Goal: Task Accomplishment & Management: Manage account settings

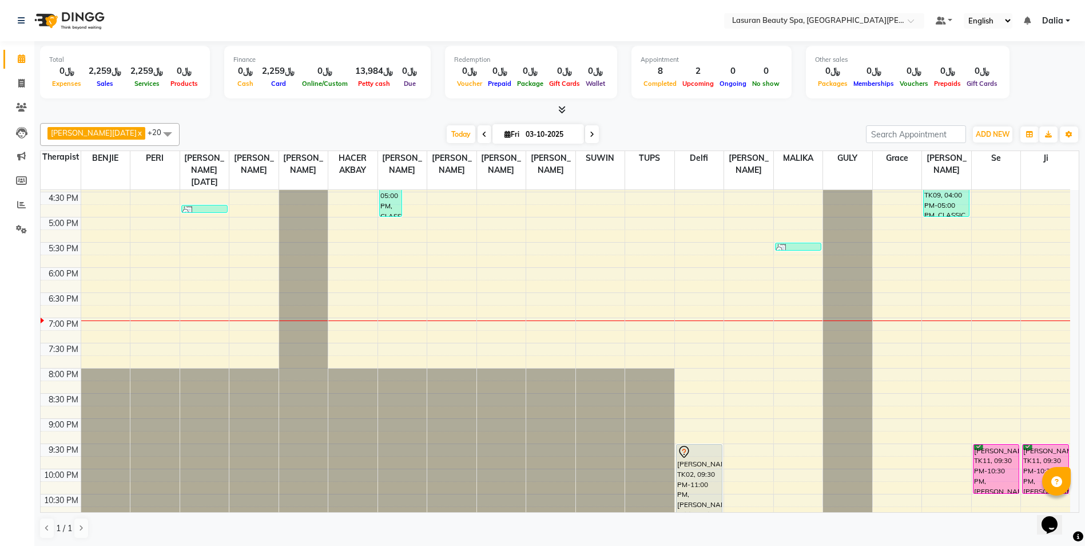
scroll to position [231, 0]
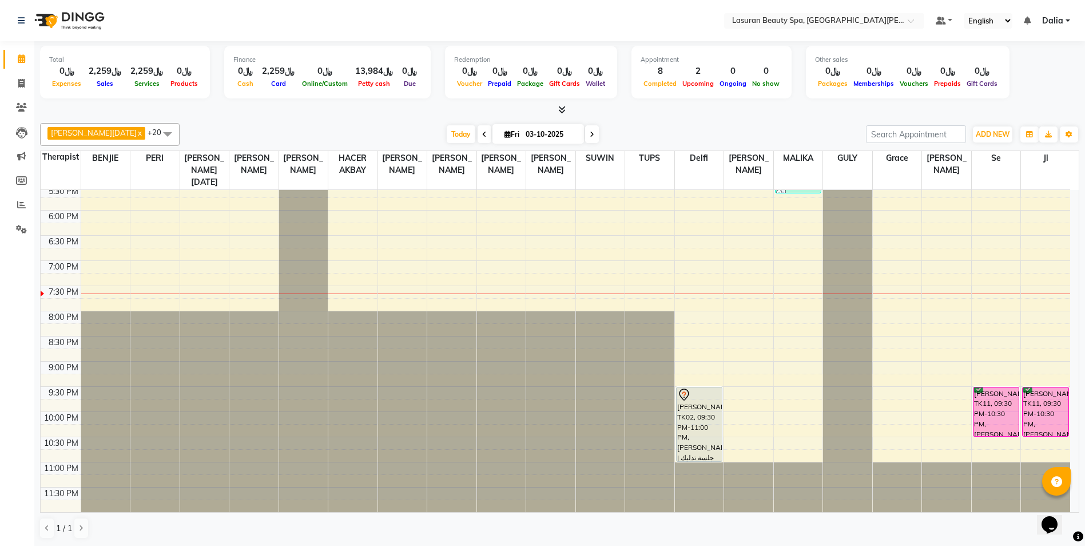
click at [477, 138] on span at bounding box center [484, 134] width 14 height 18
type input "02-10-2025"
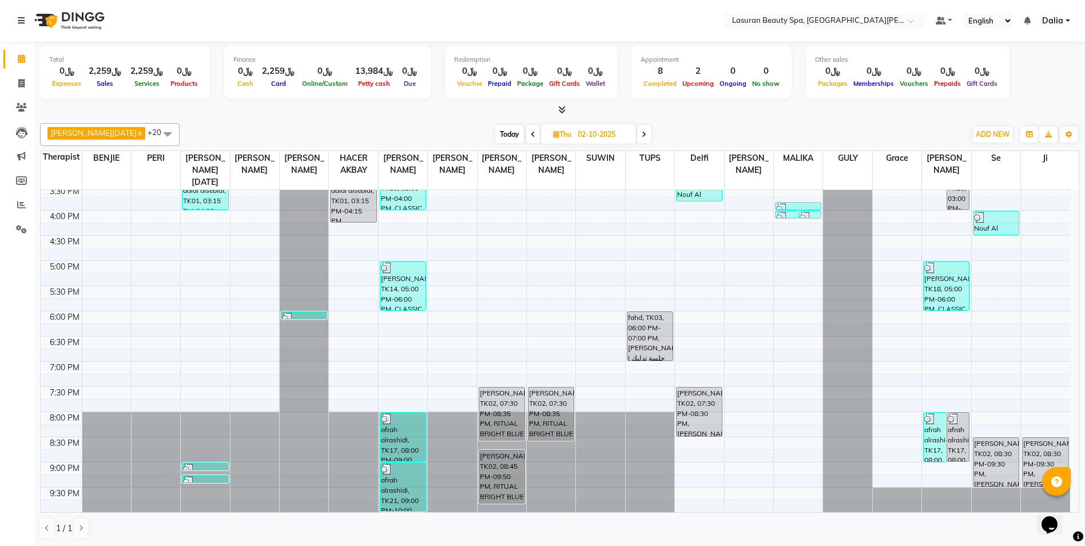
scroll to position [1, 0]
click at [203, 316] on div "11:00 AM 11:30 AM 12:00 PM 12:30 PM 1:00 PM 1:30 PM 2:00 PM 2:30 PM 3:00 PM 3:3…" at bounding box center [555, 234] width 1029 height 553
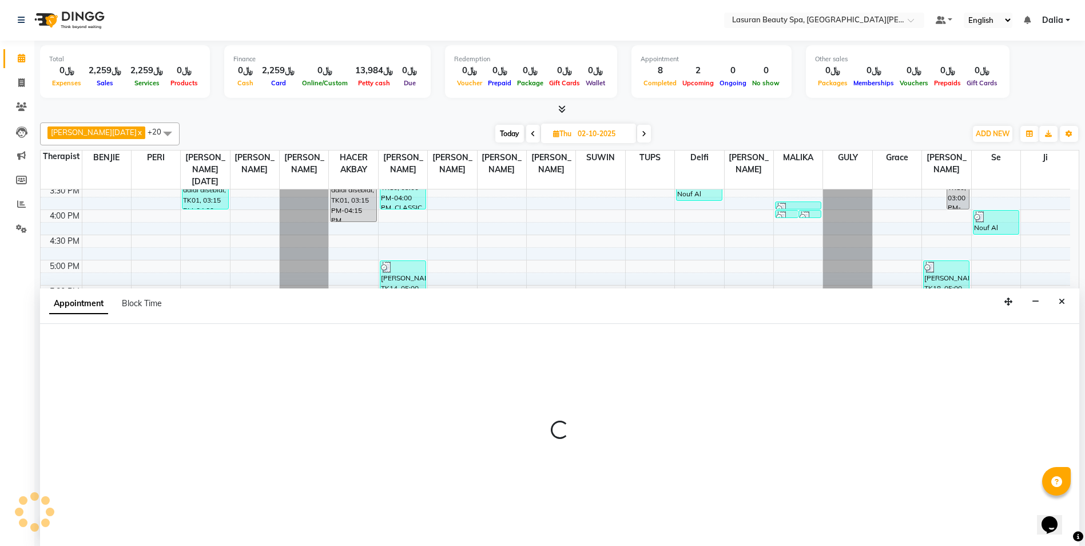
select select "54626"
select select "1080"
select select "tentative"
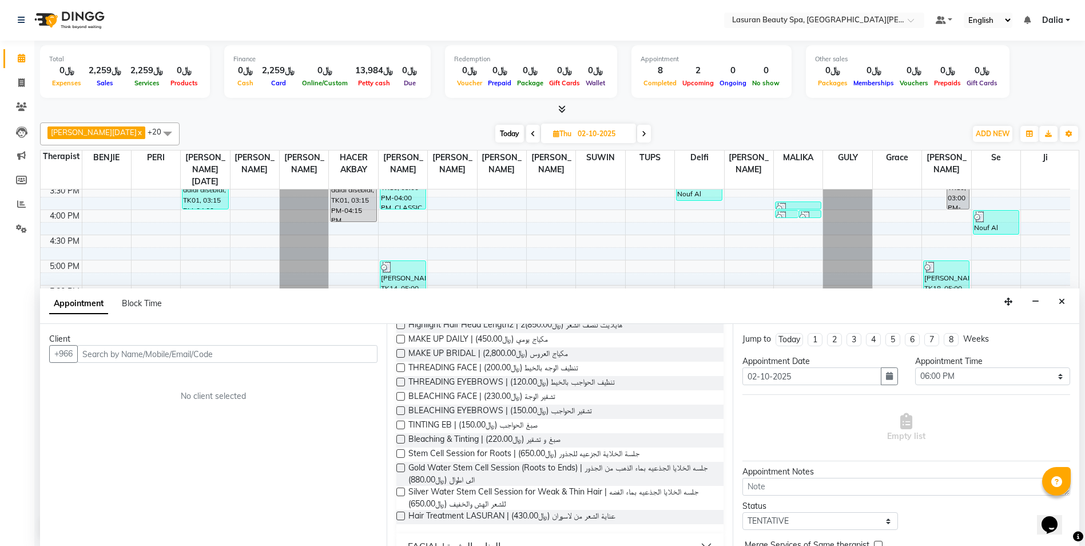
scroll to position [515, 0]
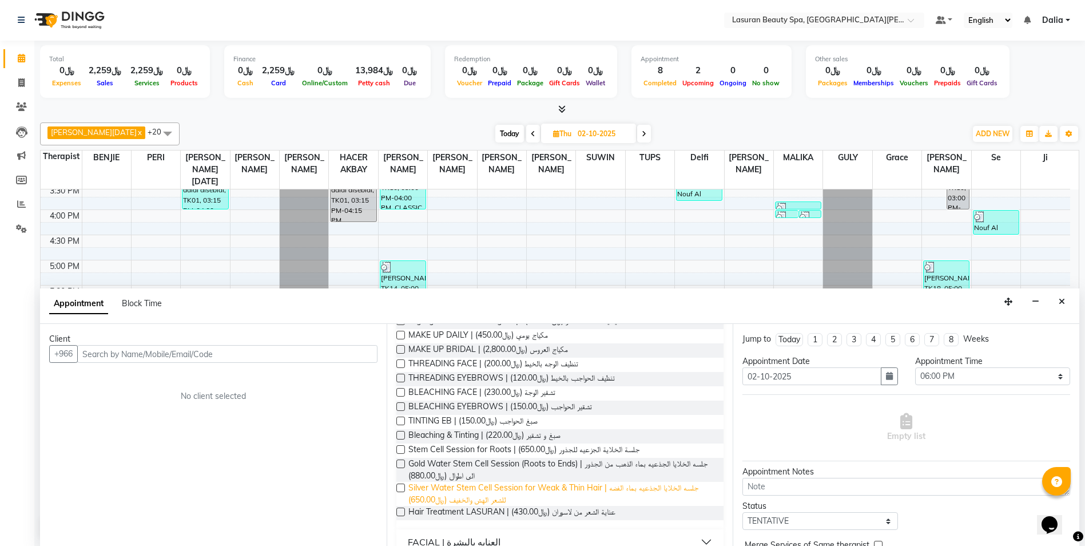
click at [439, 506] on span "Silver Water Stem Cell Session for Weak & Thin Hair | جلسه الخلايا الجذعيه بماء…" at bounding box center [561, 493] width 307 height 24
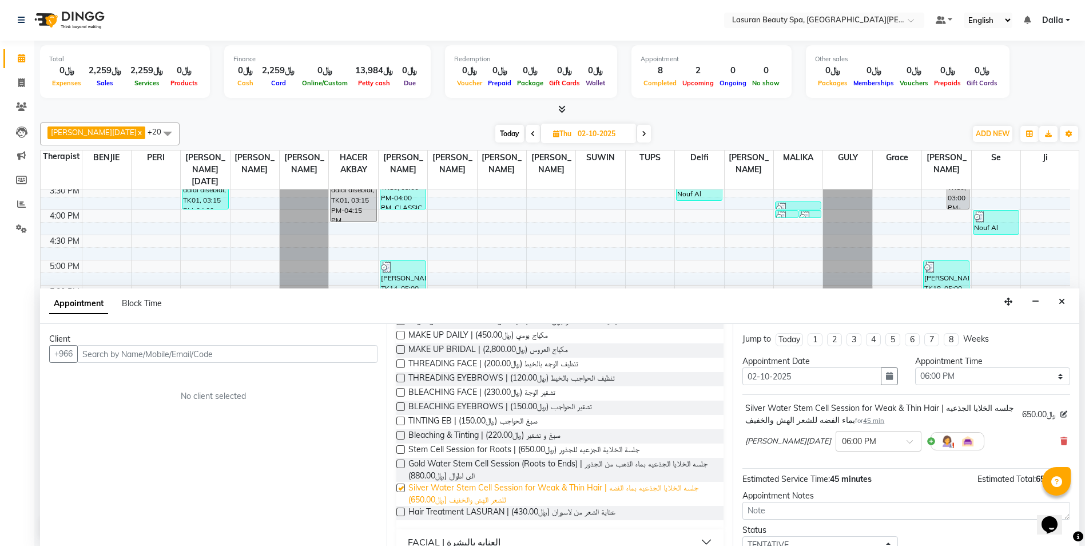
checkbox input "false"
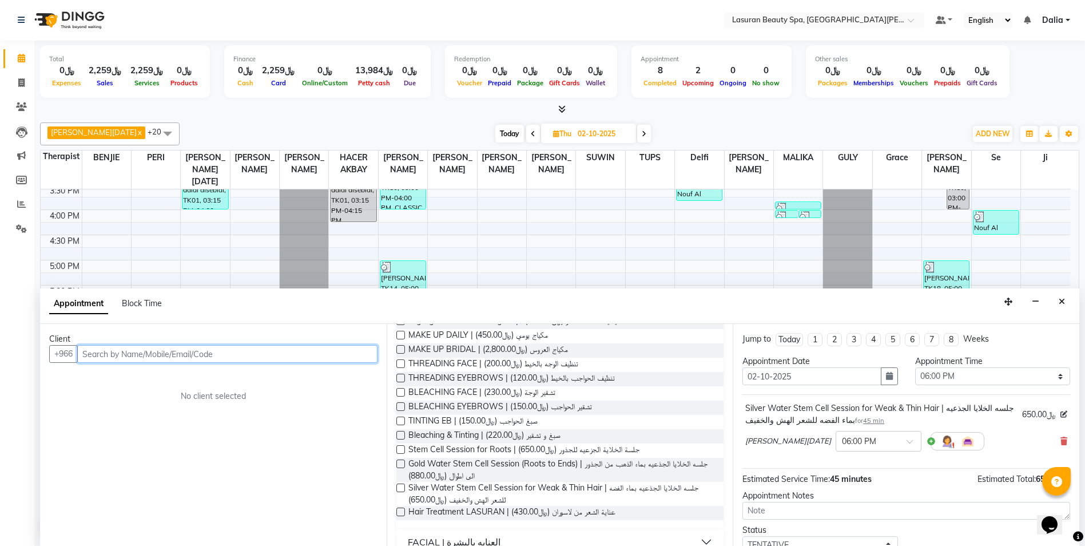
click at [326, 352] on input "text" at bounding box center [227, 354] width 300 height 18
click at [156, 381] on ngb-highlight "59058 4280" at bounding box center [141, 377] width 54 height 11
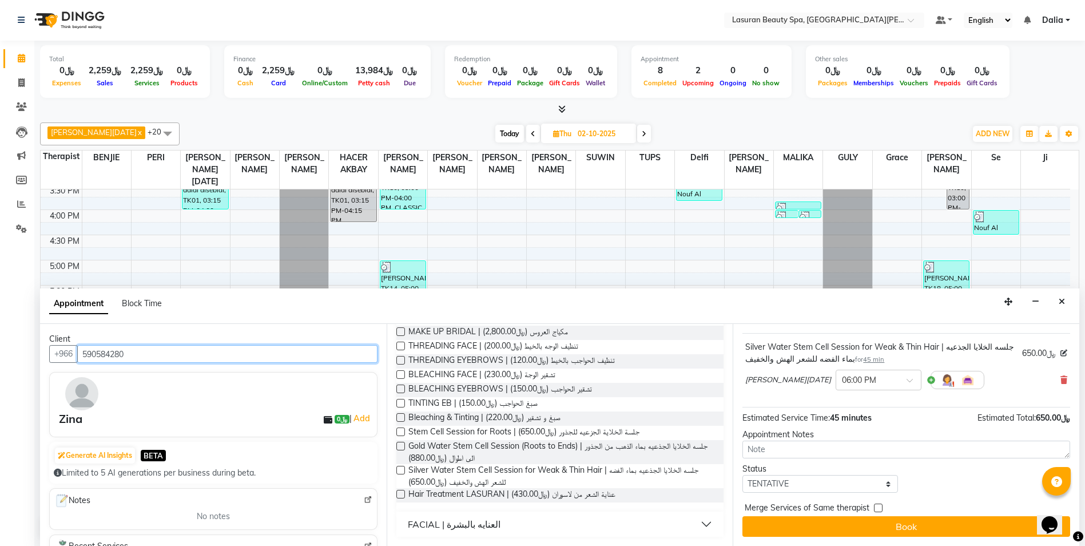
scroll to position [552, 0]
type input "590584280"
click at [798, 484] on select "Select TENTATIVE CONFIRM UPCOMING" at bounding box center [819, 484] width 155 height 18
select select "confirm booking"
click at [742, 475] on select "Select TENTATIVE CONFIRM UPCOMING" at bounding box center [819, 484] width 155 height 18
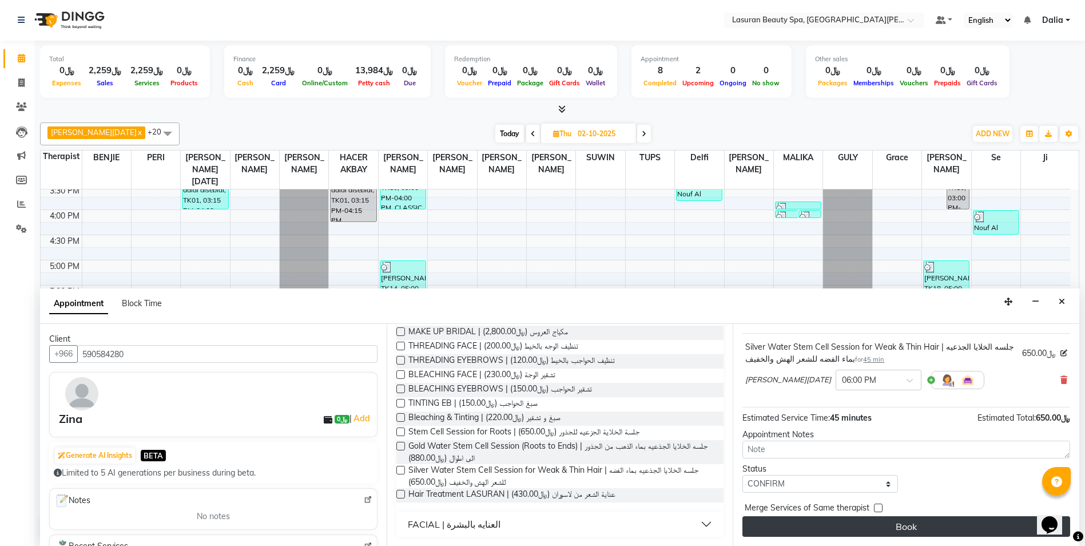
click at [818, 532] on button "Book" at bounding box center [906, 526] width 328 height 21
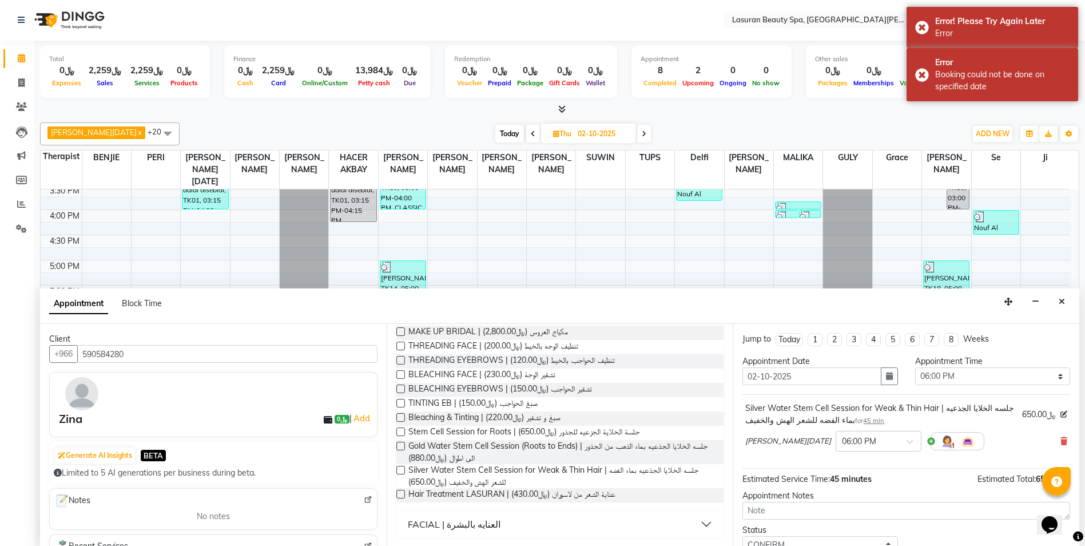
scroll to position [0, 0]
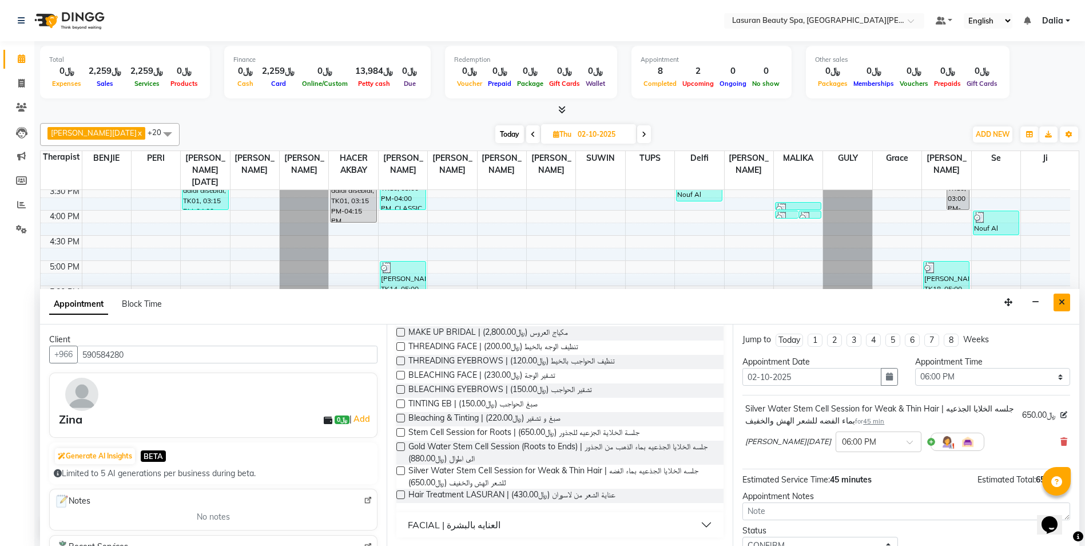
click at [1062, 301] on icon "Close" at bounding box center [1061, 302] width 6 height 8
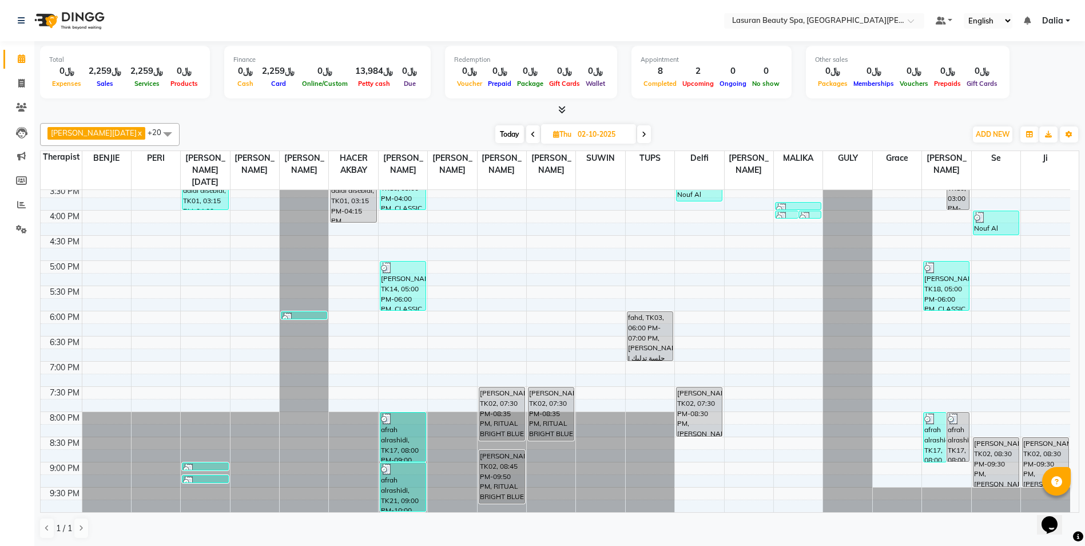
click at [642, 134] on icon at bounding box center [644, 134] width 5 height 7
type input "03-10-2025"
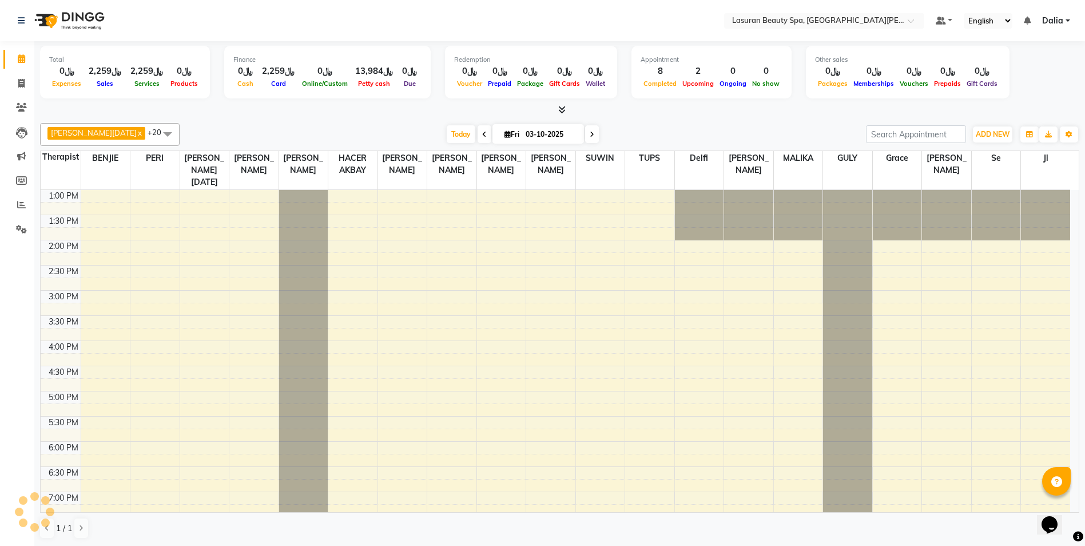
scroll to position [231, 0]
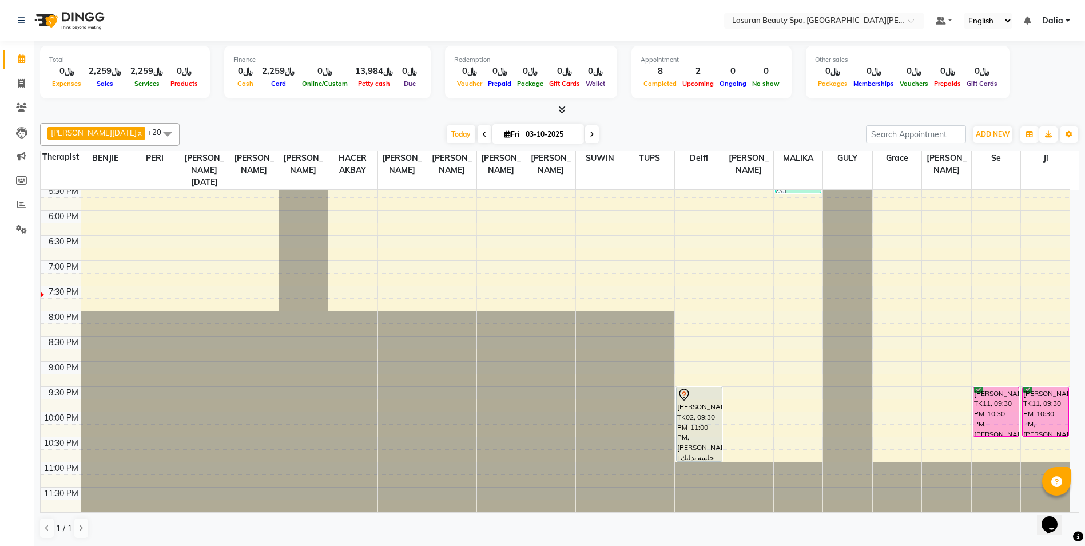
click at [948, 305] on div "1:00 PM 1:30 PM 2:00 PM 2:30 PM 3:00 PM 3:30 PM 4:00 PM 4:30 PM 5:00 PM 5:30 PM…" at bounding box center [555, 235] width 1029 height 553
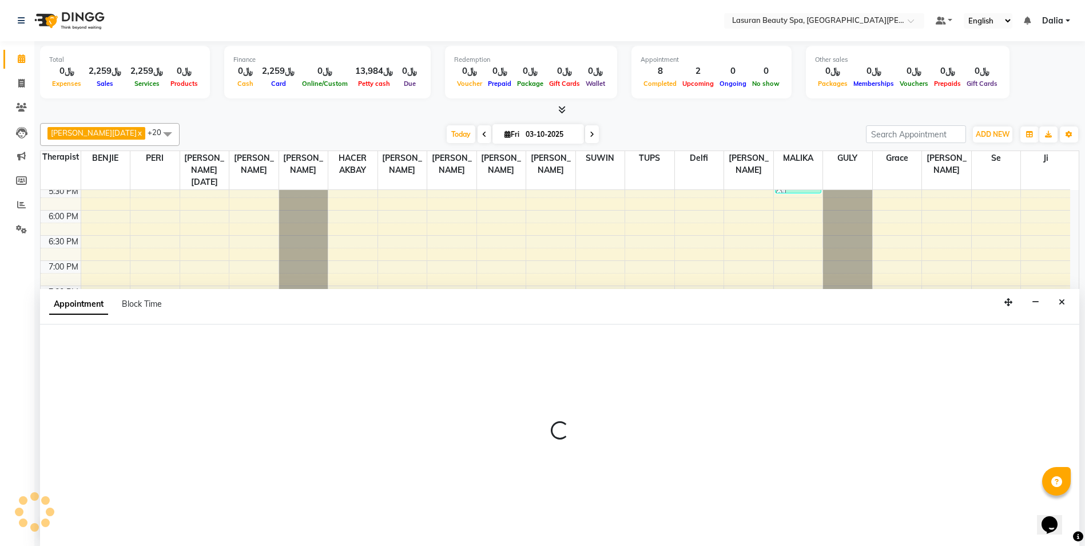
scroll to position [1, 0]
select select "91214"
select select "tentative"
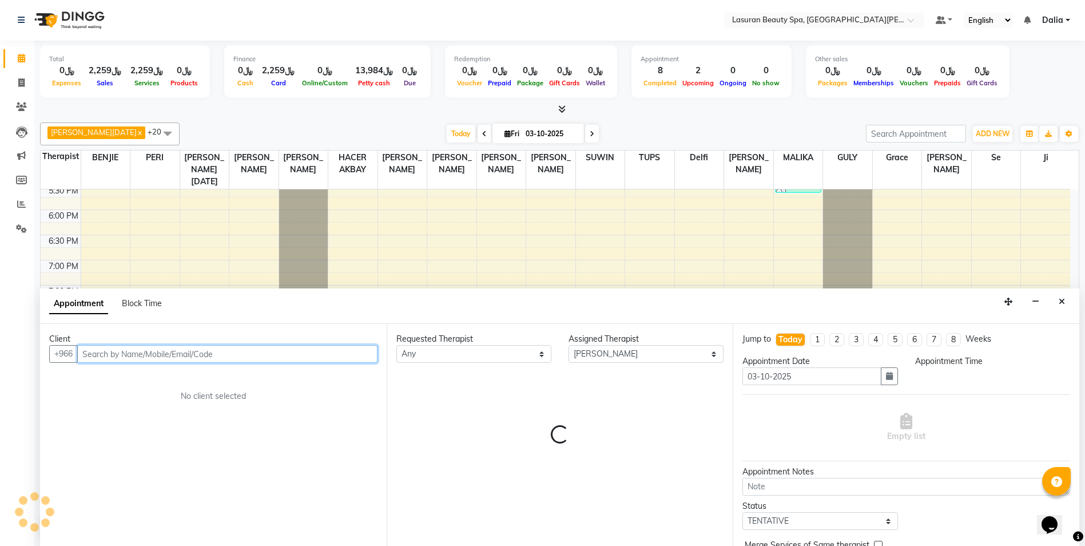
select select "1185"
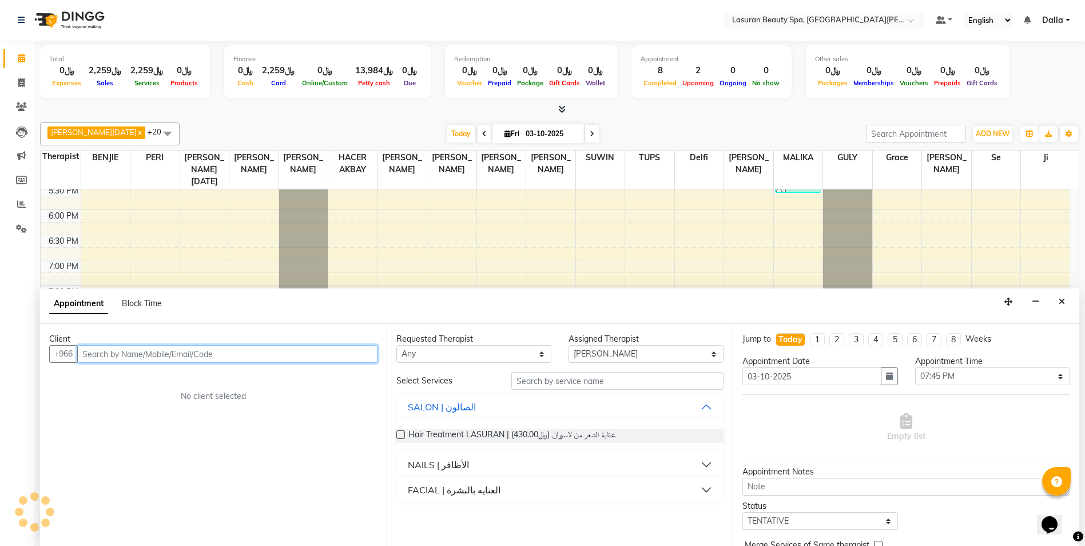
click at [312, 358] on input "text" at bounding box center [227, 354] width 300 height 18
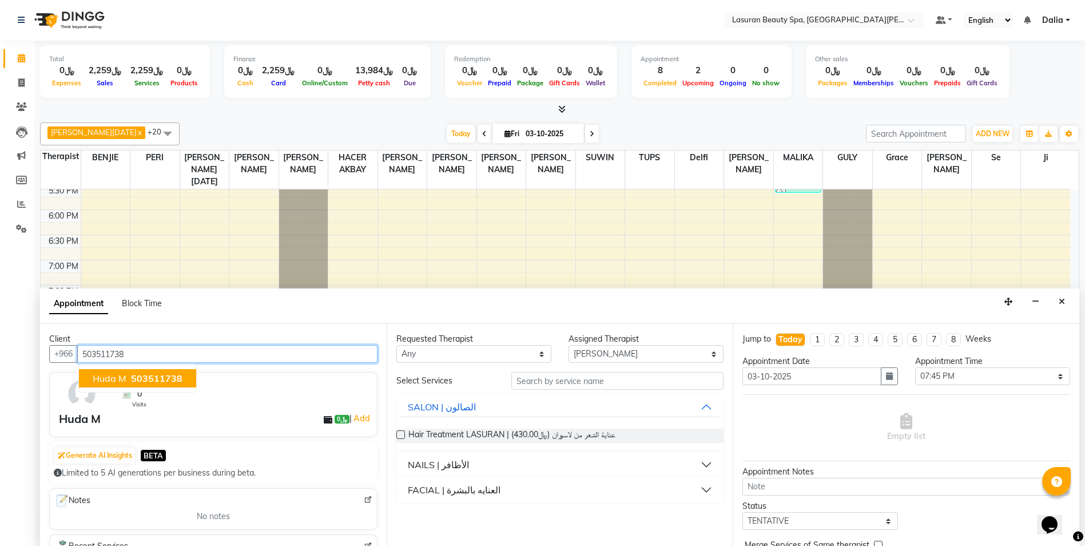
click at [128, 378] on button "Huda M 503511738" at bounding box center [137, 378] width 117 height 18
type input "503511738"
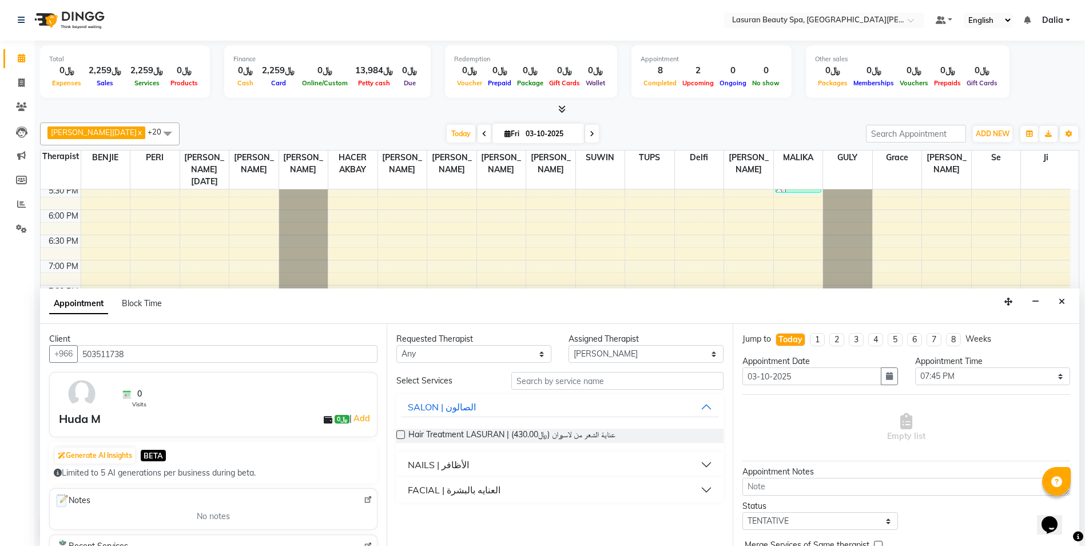
click at [713, 467] on button "NAILS | الأظافر" at bounding box center [560, 464] width 319 height 21
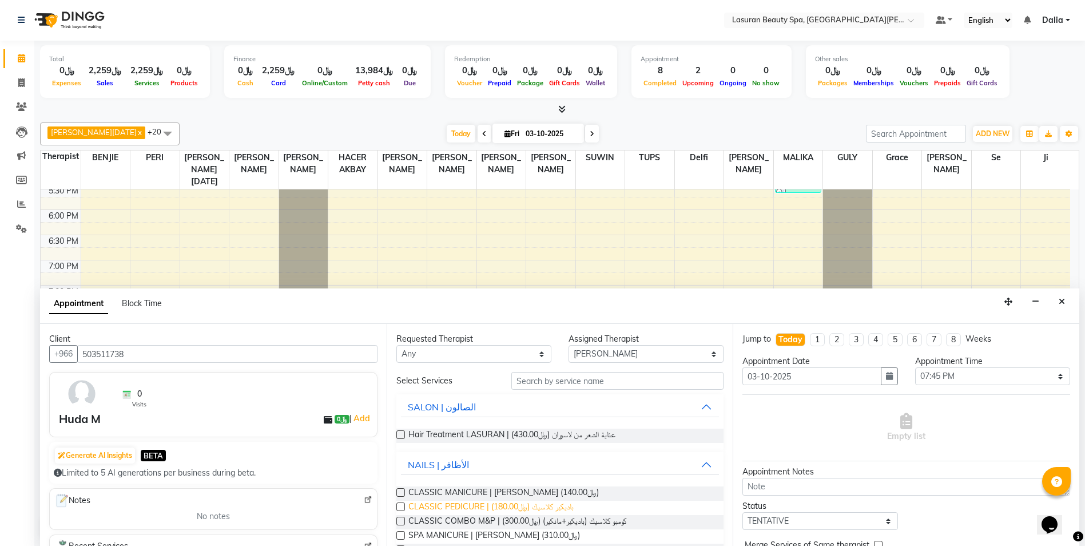
click at [508, 502] on span "CLASSIC PEDICURE | باديكير كلاسيك (﷼180.00)" at bounding box center [490, 507] width 165 height 14
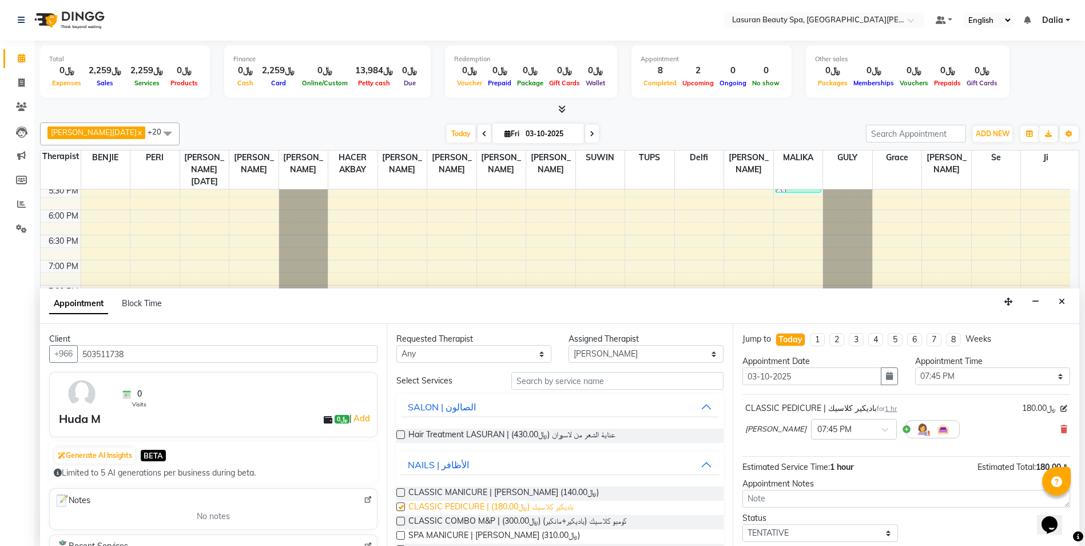
checkbox input "false"
click at [678, 359] on select "Select [PERSON_NAME] [PERSON_NAME] [PERSON_NAME] HACER AKBAY [PERSON_NAME][DATE…" at bounding box center [645, 354] width 155 height 18
select select "66975"
click at [568, 345] on select "Select [PERSON_NAME] [PERSON_NAME] [PERSON_NAME] HACER AKBAY [PERSON_NAME][DATE…" at bounding box center [645, 354] width 155 height 18
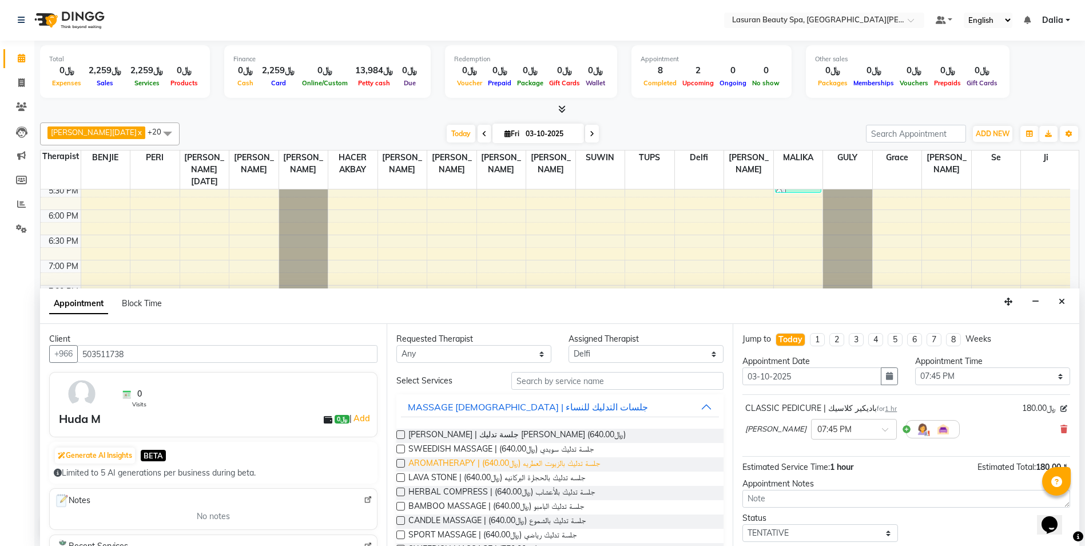
click at [539, 467] on span "AROMATHERAPY | جلسة تدليك بالزيوت العطريه (﷼640.00)" at bounding box center [504, 464] width 192 height 14
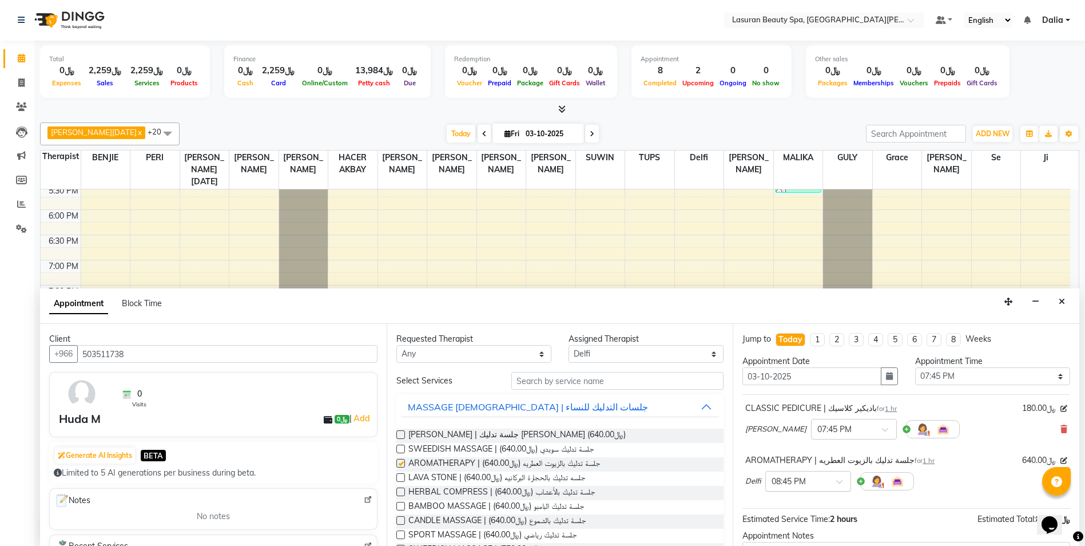
checkbox input "false"
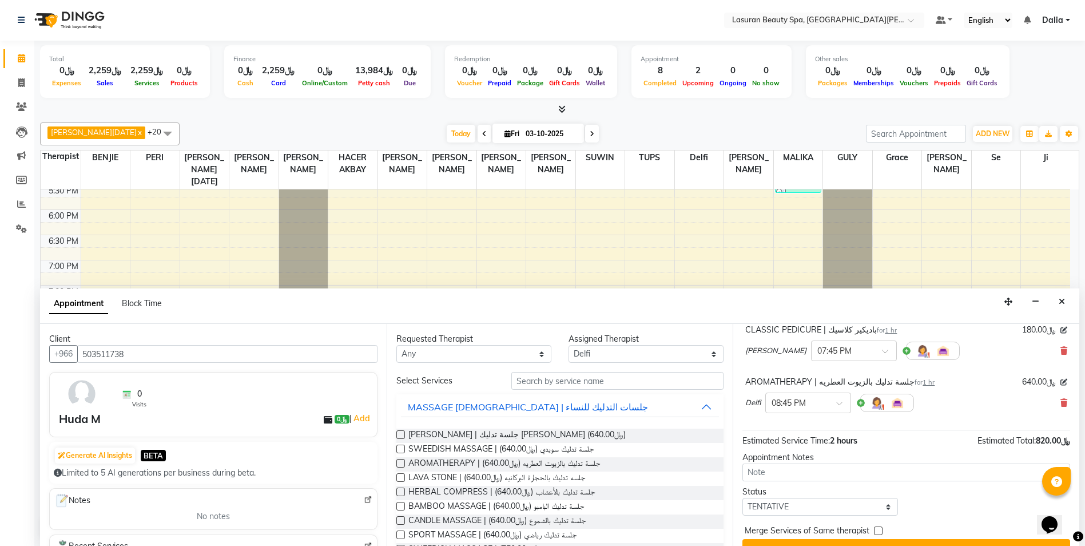
scroll to position [101, 0]
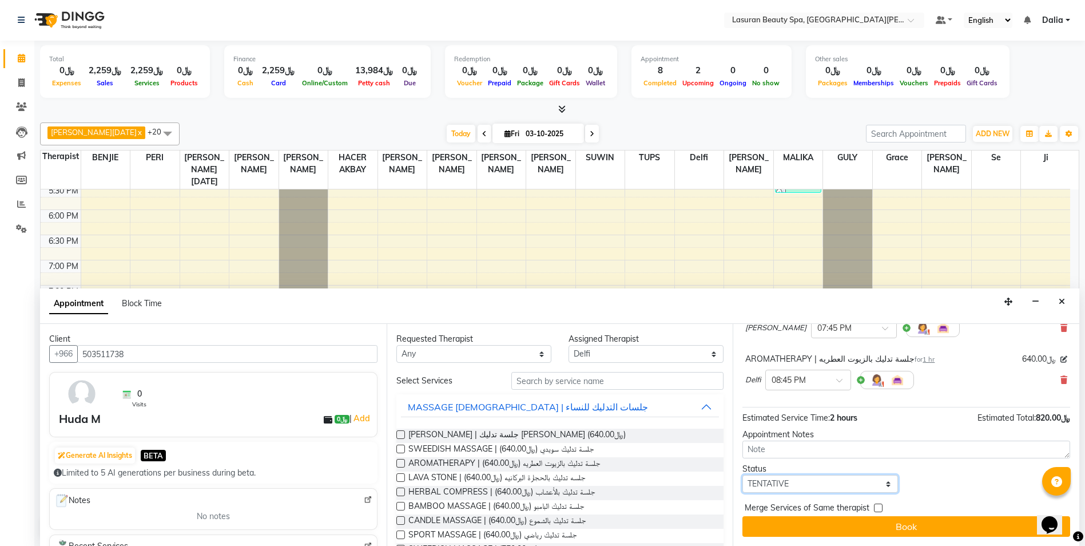
click at [799, 482] on select "Select TENTATIVE CONFIRM CHECK-IN UPCOMING" at bounding box center [819, 484] width 155 height 18
select select "confirm booking"
click at [742, 475] on select "Select TENTATIVE CONFIRM CHECK-IN UPCOMING" at bounding box center [819, 484] width 155 height 18
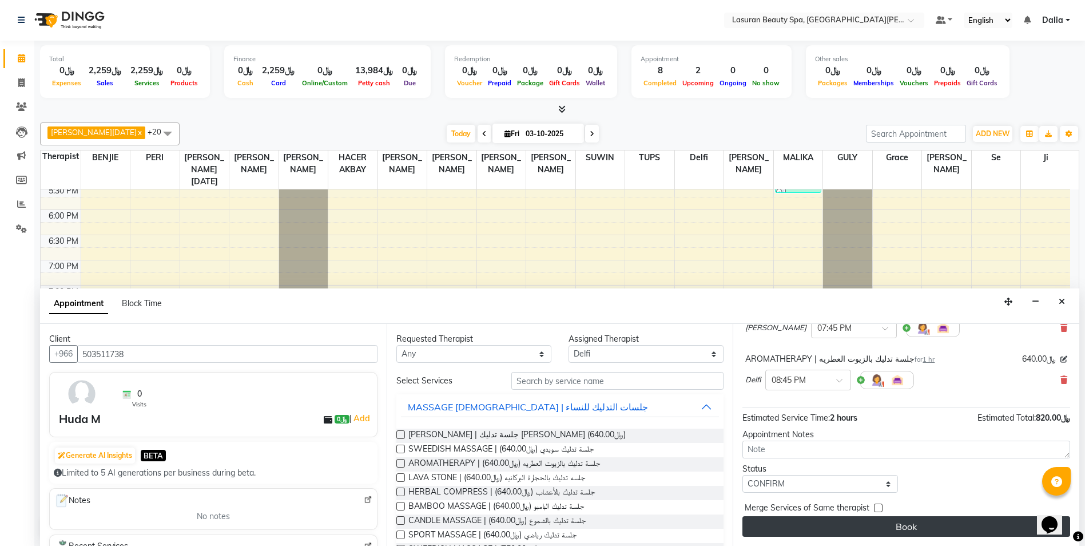
click at [843, 523] on button "Book" at bounding box center [906, 526] width 328 height 21
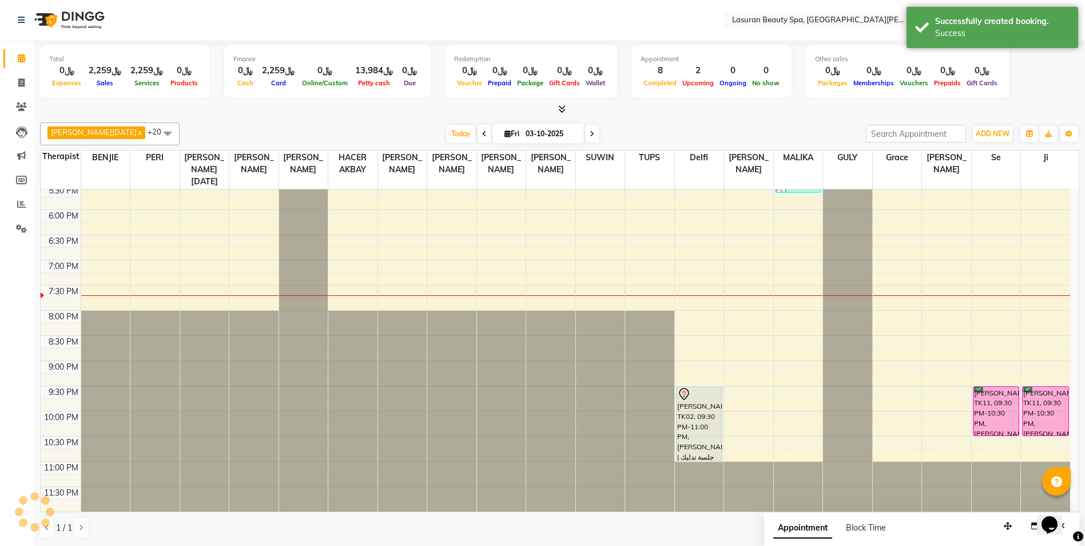
scroll to position [0, 0]
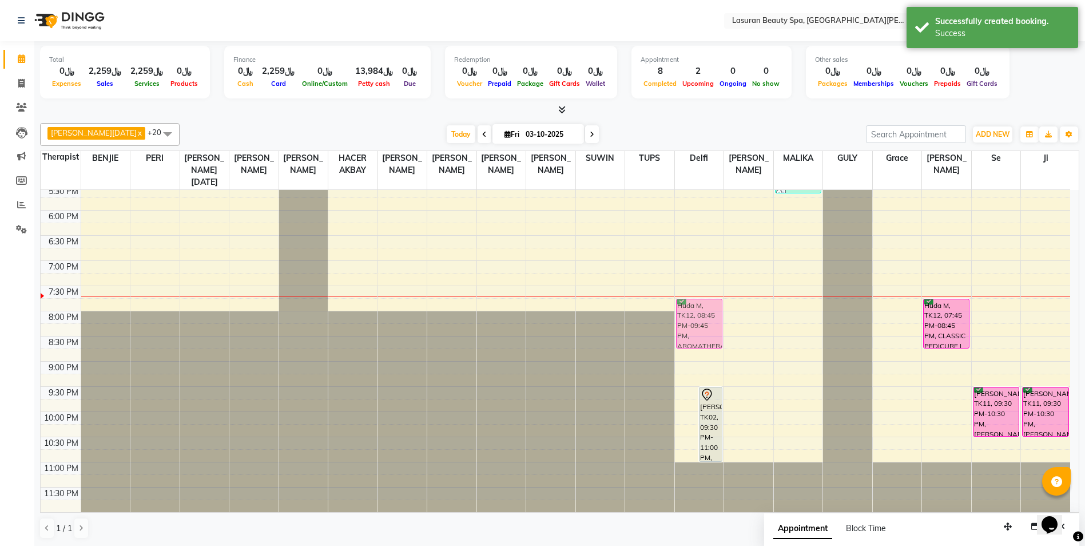
drag, startPoint x: 689, startPoint y: 374, endPoint x: 683, endPoint y: 328, distance: 46.7
click at [683, 328] on div "Huda M, TK12, 08:45 PM-09:45 PM, AROMATHERAPY | جلسة تدليك بالزيوت العطريه [PER…" at bounding box center [699, 235] width 49 height 553
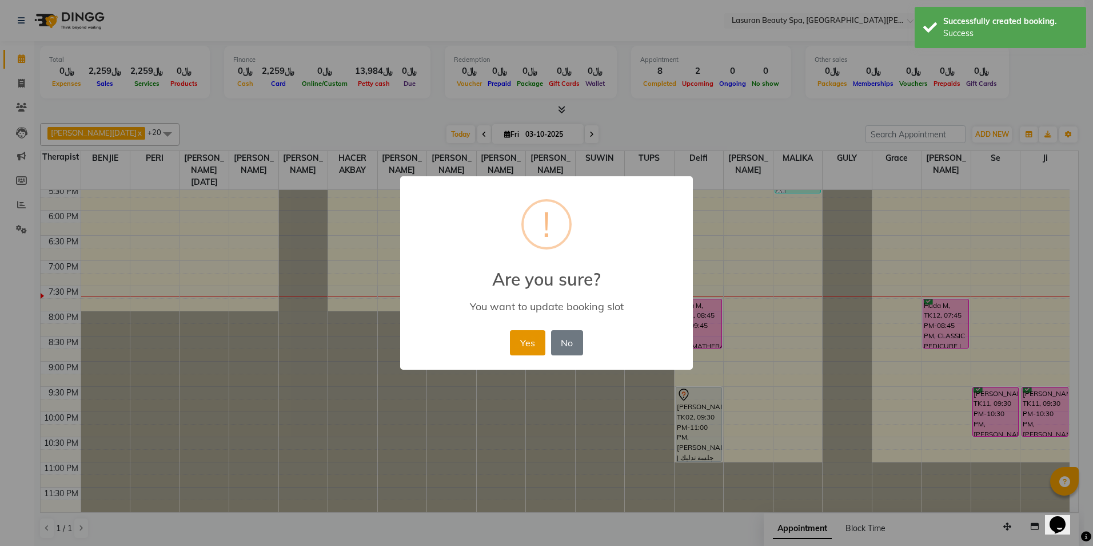
click at [530, 347] on button "Yes" at bounding box center [527, 342] width 35 height 25
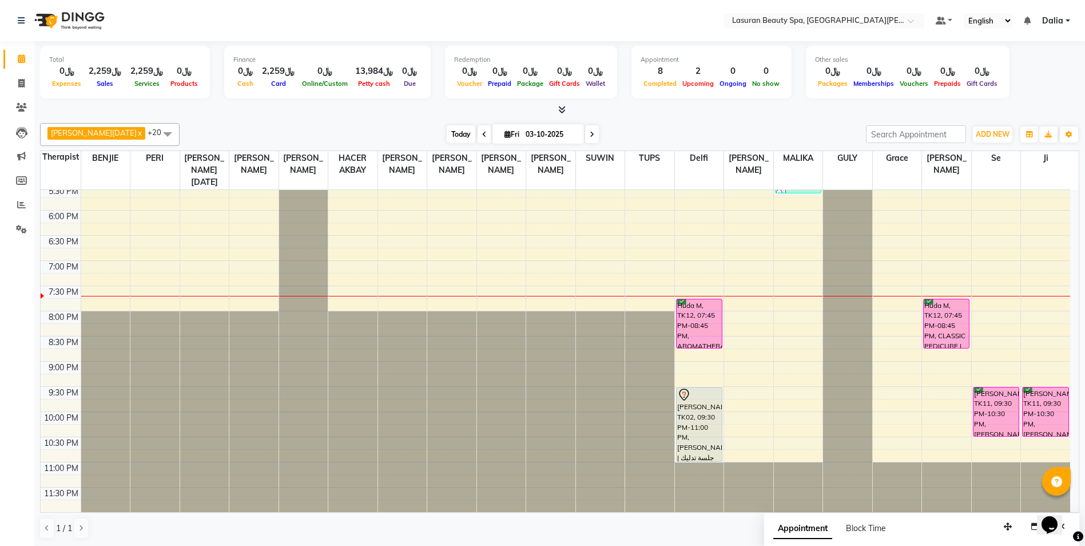
click at [447, 133] on span "Today" at bounding box center [461, 134] width 29 height 18
click at [694, 321] on div "Huda M, TK12, 07:45 PM-08:45 PM, AROMATHERAPY | جلسة تدليك بالزيوت العطريه" at bounding box center [698, 323] width 45 height 49
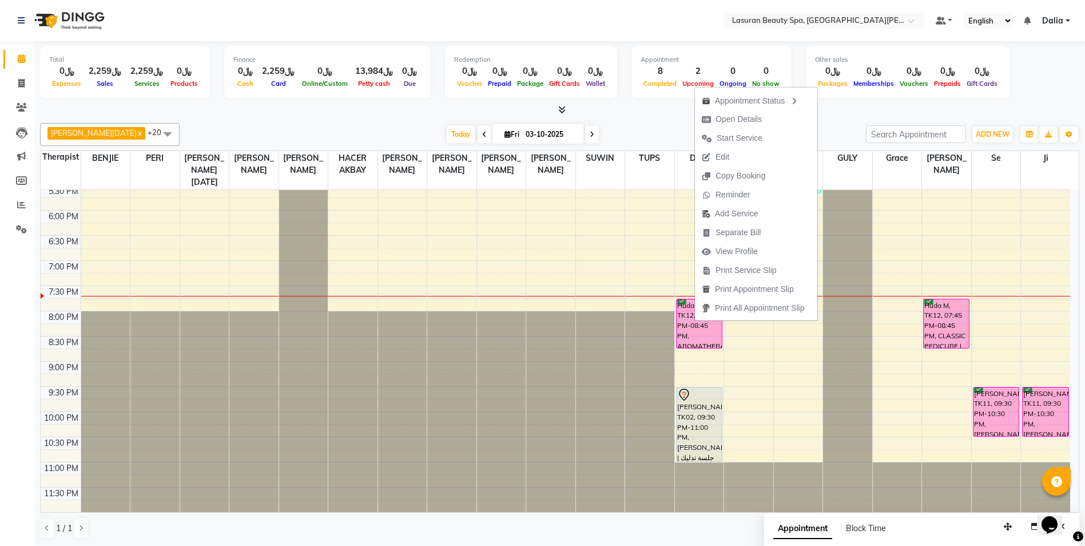
click at [663, 133] on div "[DATE] [DATE]" at bounding box center [522, 134] width 675 height 17
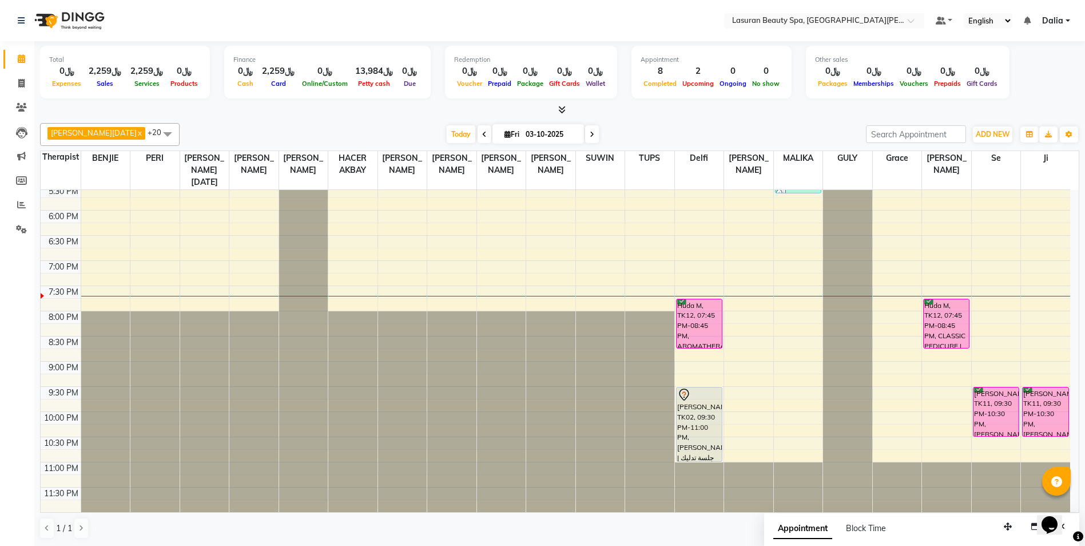
click at [477, 130] on span at bounding box center [484, 134] width 14 height 18
type input "02-10-2025"
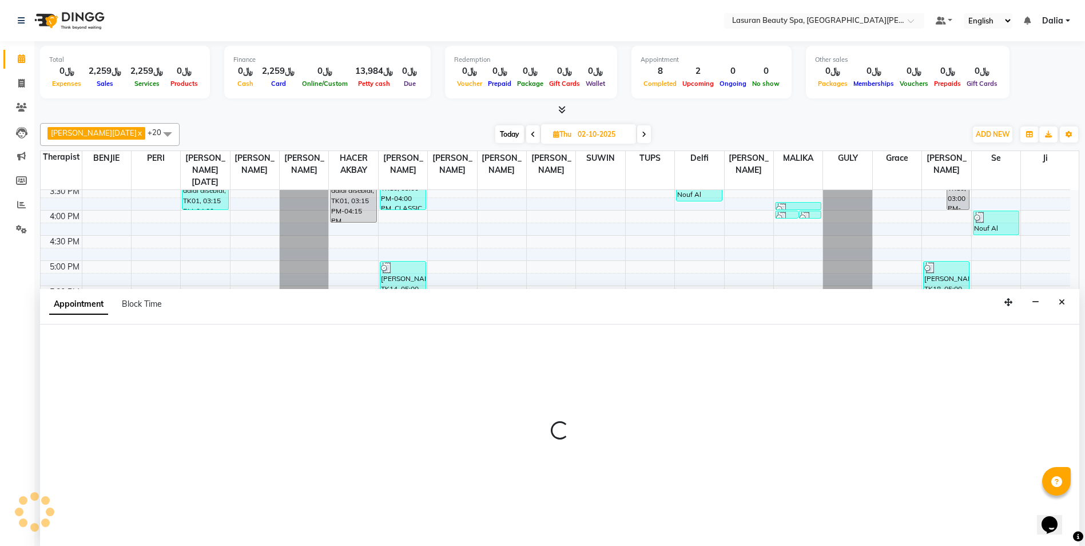
scroll to position [1, 0]
select select "54626"
select select "1215"
select select "tentative"
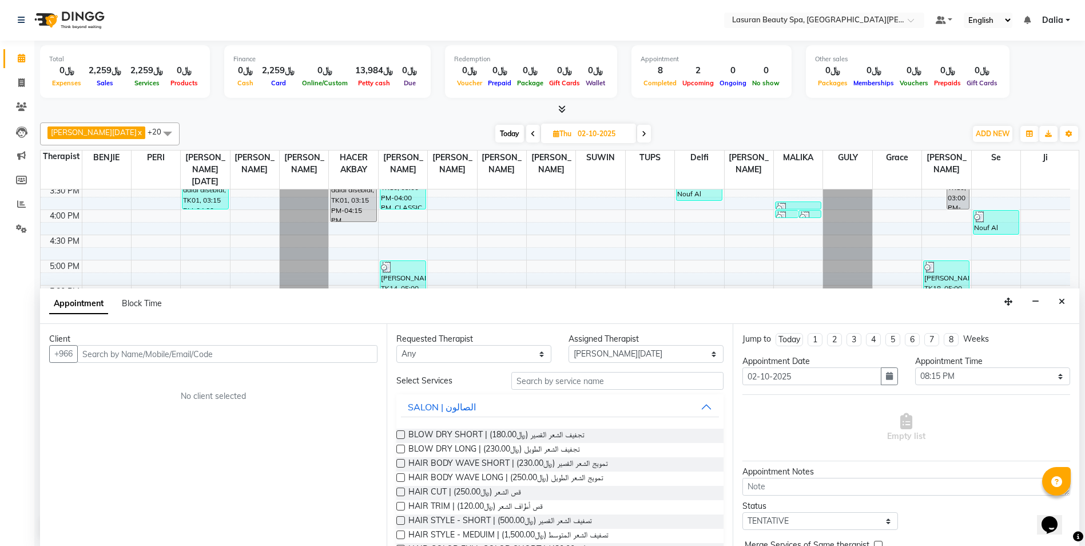
click at [223, 357] on input "text" at bounding box center [227, 354] width 300 height 18
click at [138, 370] on button "Zina 590584280" at bounding box center [129, 378] width 100 height 18
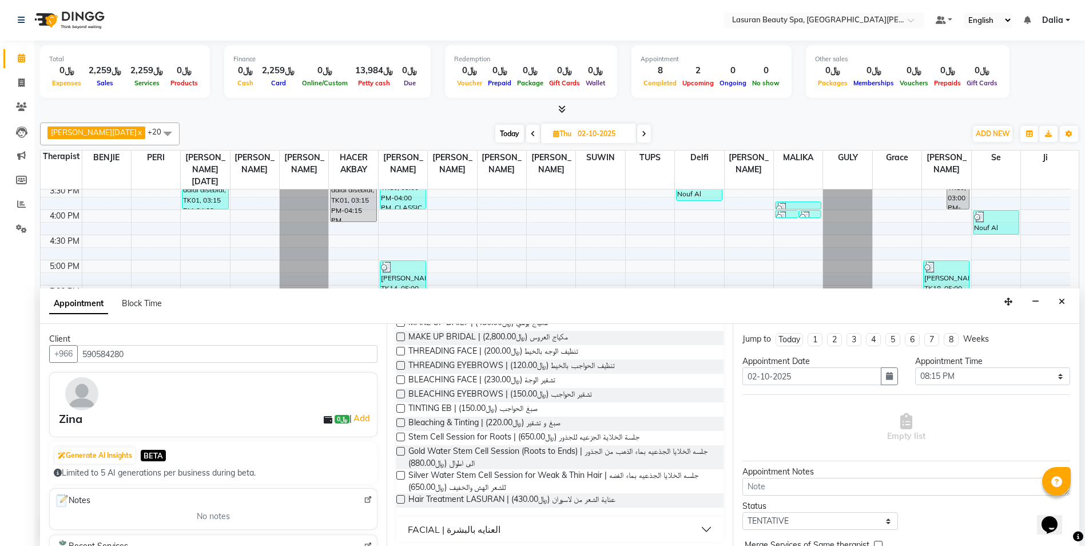
scroll to position [552, 0]
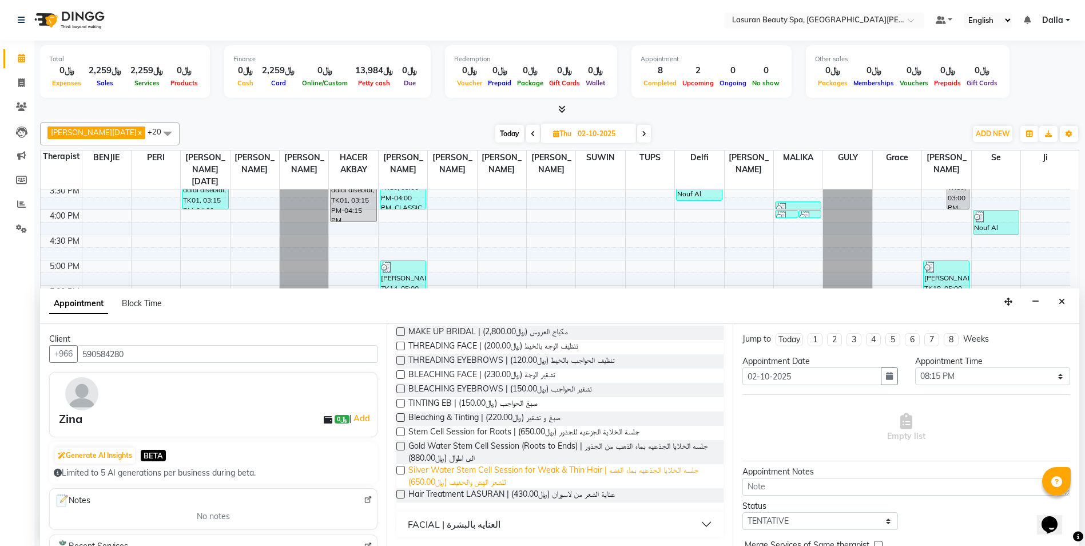
type input "590584280"
click at [450, 476] on span "Silver Water Stem Cell Session for Weak & Thin Hair | جلسه الخلايا الجذعيه بماء…" at bounding box center [561, 476] width 307 height 24
checkbox input "false"
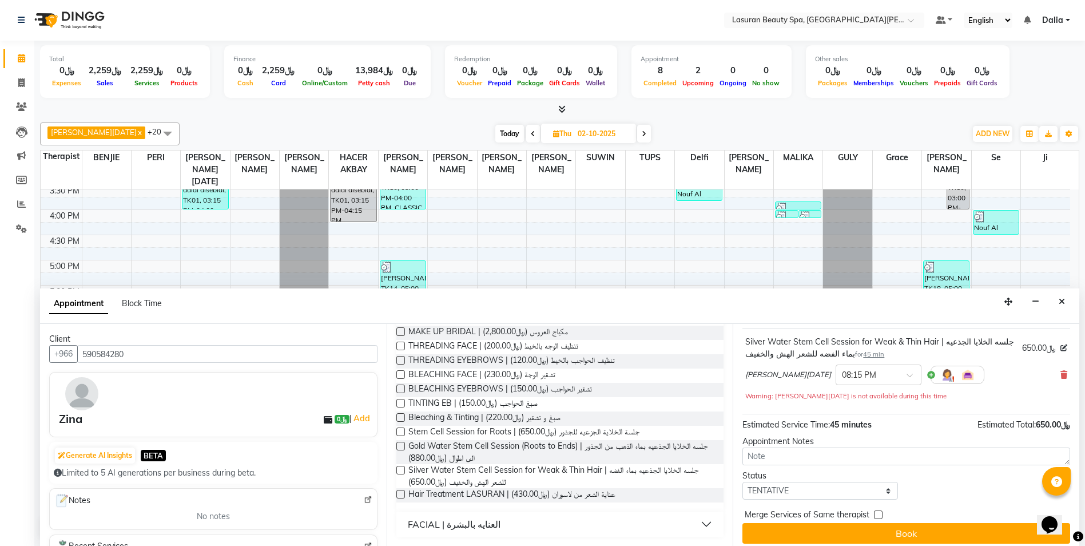
scroll to position [73, 0]
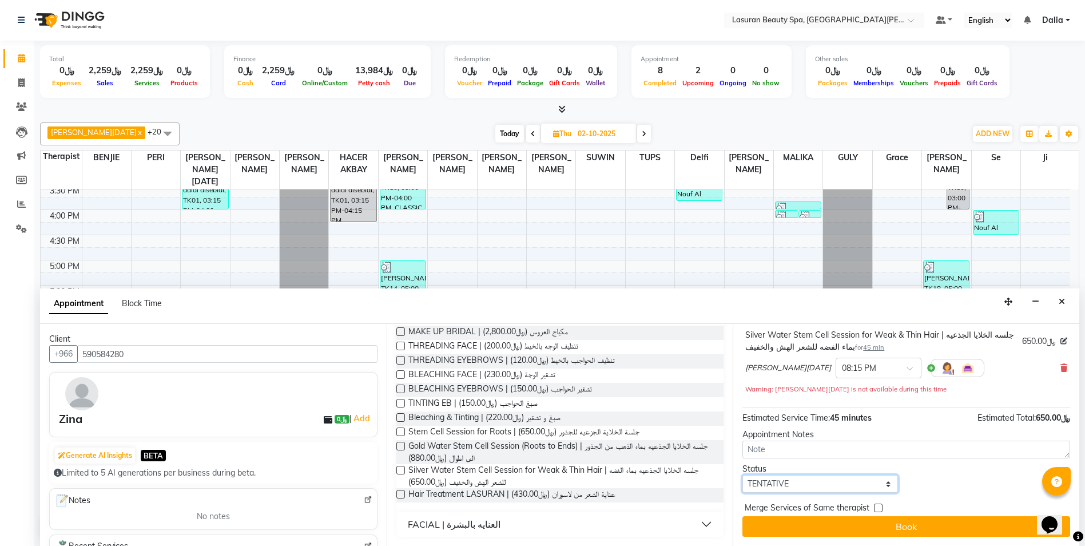
click at [821, 481] on select "Select TENTATIVE CONFIRM UPCOMING" at bounding box center [819, 484] width 155 height 18
select select "confirm booking"
click at [742, 475] on select "Select TENTATIVE CONFIRM UPCOMING" at bounding box center [819, 484] width 155 height 18
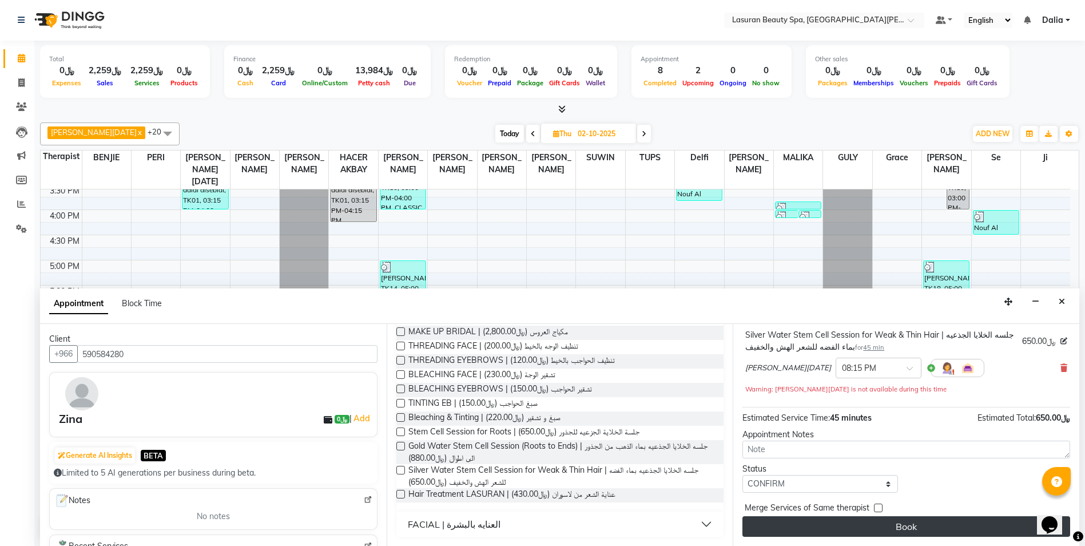
click at [803, 523] on button "Book" at bounding box center [906, 526] width 328 height 21
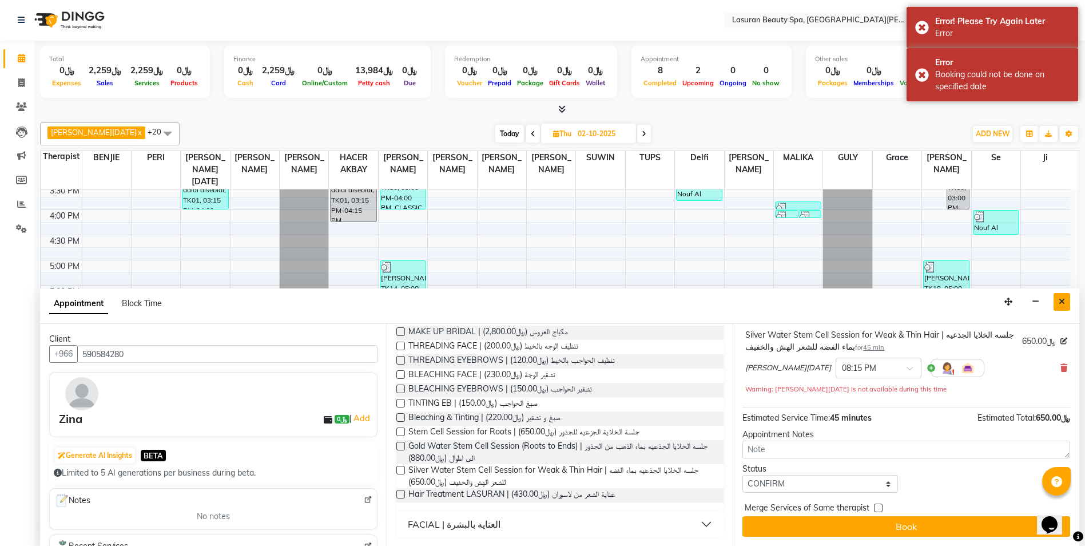
click at [1060, 301] on icon "Close" at bounding box center [1061, 301] width 6 height 8
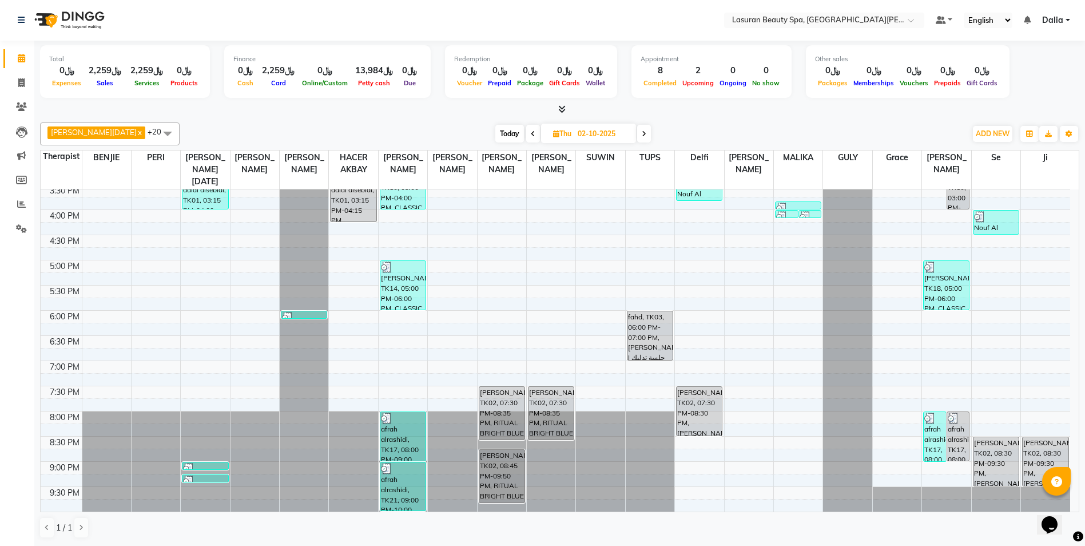
drag, startPoint x: 481, startPoint y: 129, endPoint x: 469, endPoint y: 134, distance: 12.5
click at [473, 134] on div "Today Thu 02-10-2025" at bounding box center [572, 133] width 775 height 17
click at [495, 137] on span "Today" at bounding box center [509, 134] width 29 height 18
type input "03-10-2025"
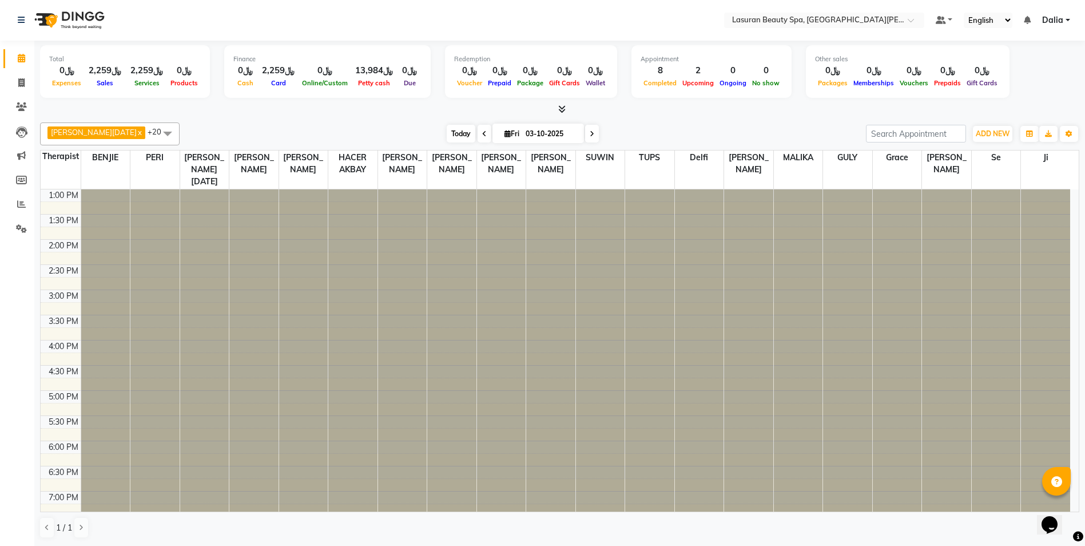
scroll to position [231, 0]
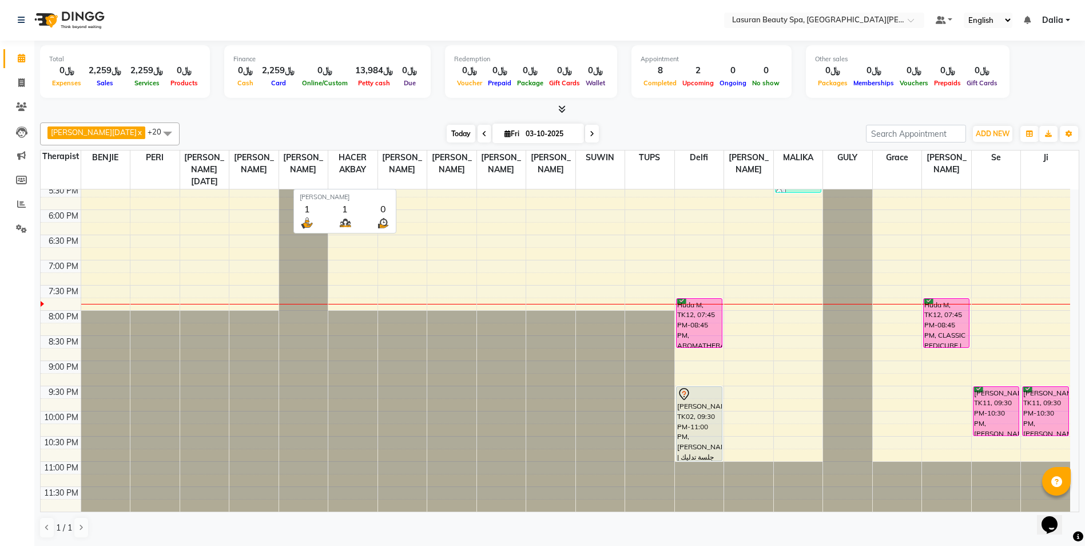
click at [447, 138] on span "Today" at bounding box center [461, 134] width 29 height 18
click at [695, 321] on div "Huda M, TK12, 07:45 PM-08:45 PM, AROMATHERAPY | جلسة تدليك بالزيوت العطريه" at bounding box center [698, 323] width 45 height 49
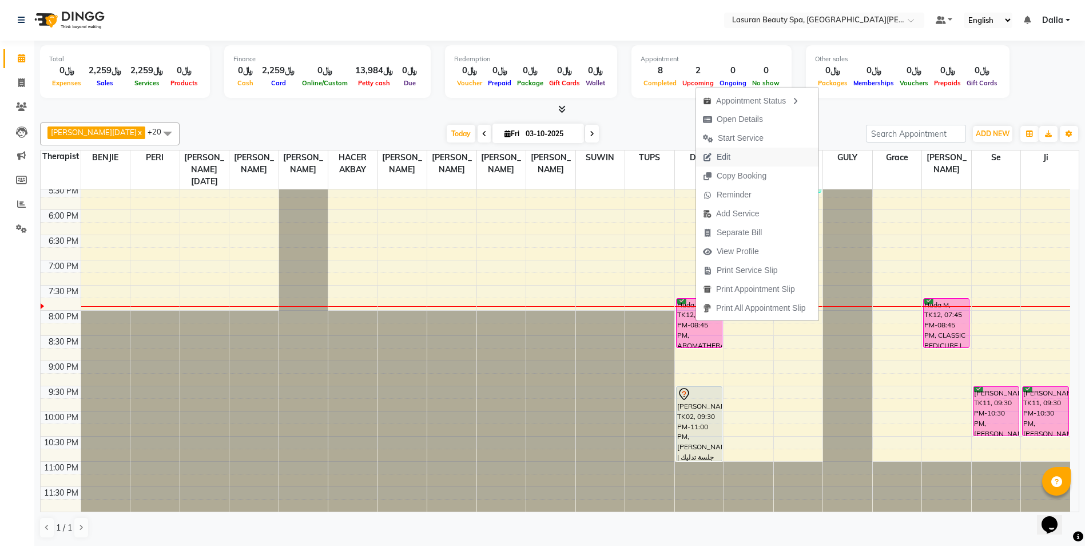
click at [759, 152] on button "Edit" at bounding box center [757, 157] width 122 height 19
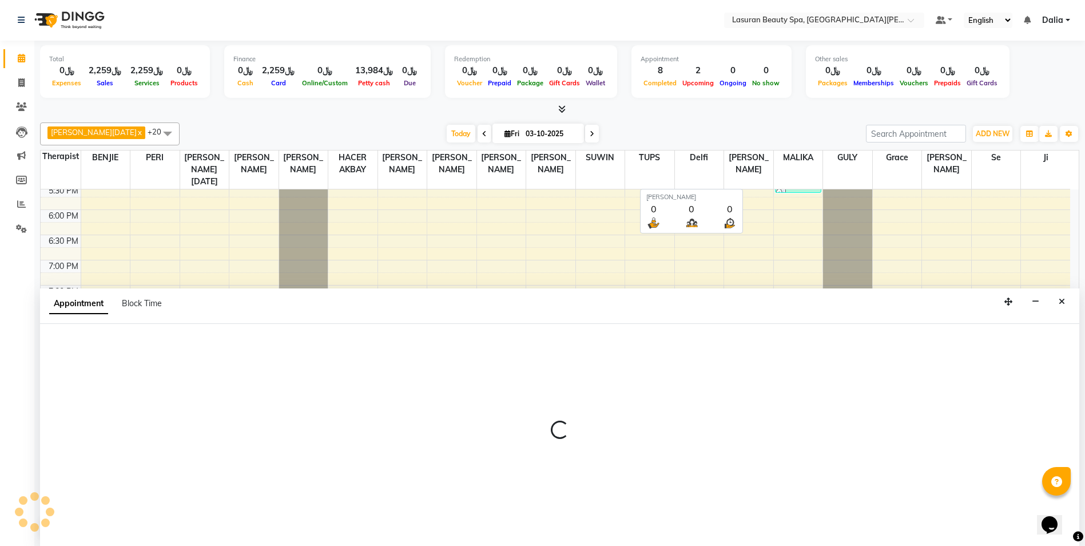
select select "tentative"
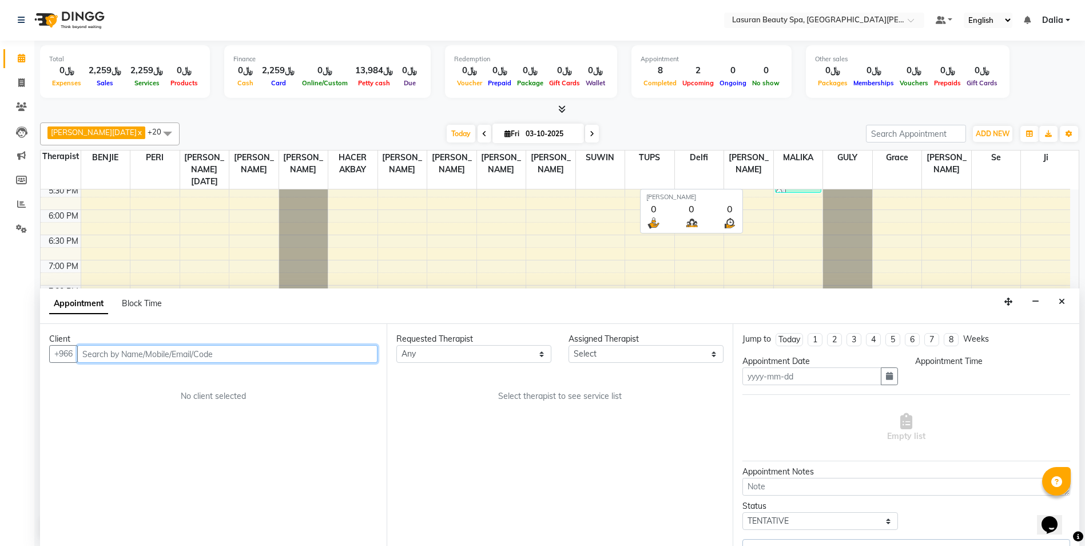
type input "03-10-2025"
select select "confirm booking"
select select "1185"
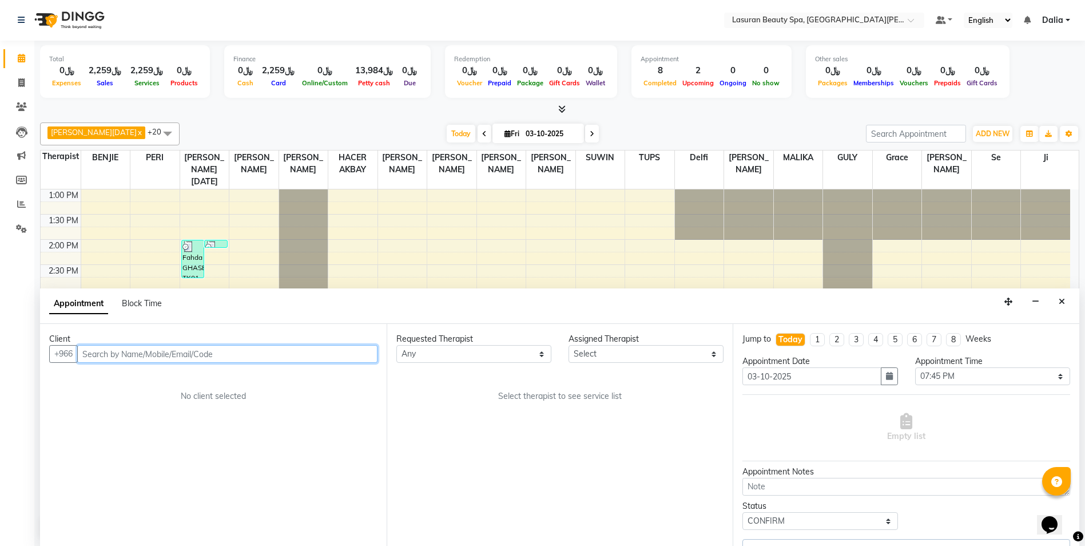
select select "66975"
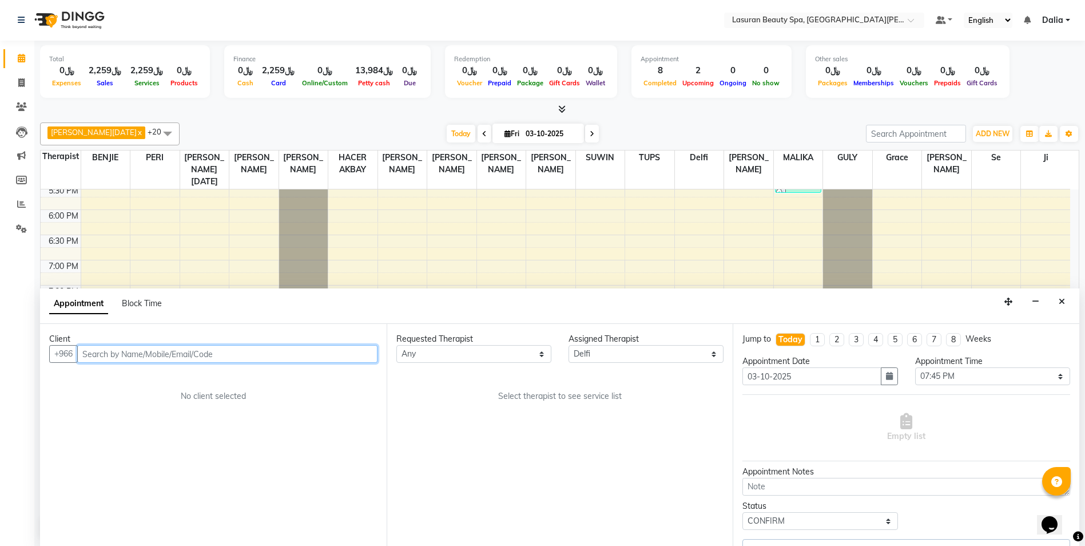
select select "4548"
select select "4520"
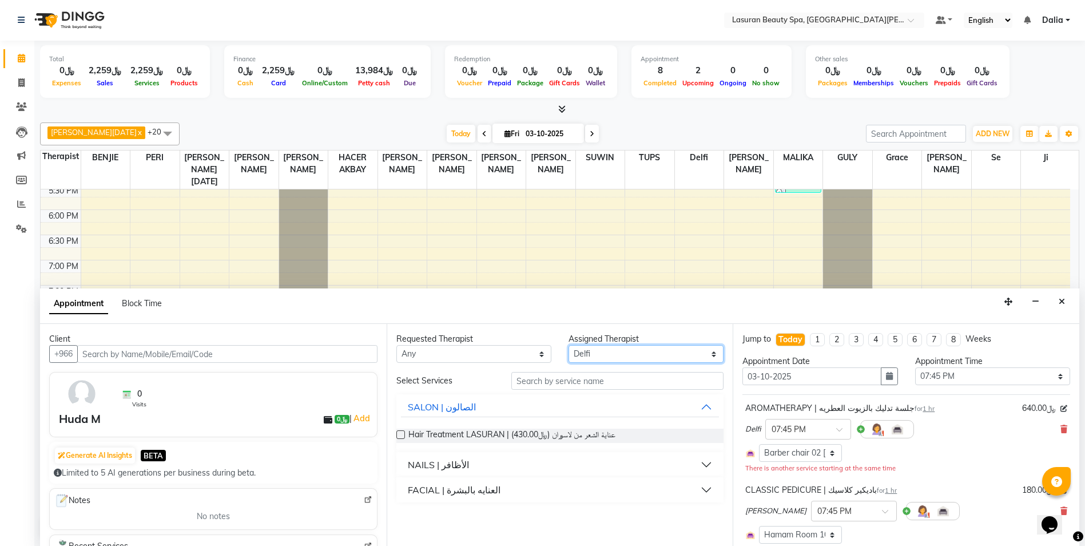
click at [618, 348] on select "Select [PERSON_NAME] [PERSON_NAME] [PERSON_NAME] HACER AKBAY [PERSON_NAME][DATE…" at bounding box center [645, 354] width 155 height 18
select select "67194"
click at [568, 345] on select "Select [PERSON_NAME] [PERSON_NAME] [PERSON_NAME] HACER AKBAY [PERSON_NAME][DATE…" at bounding box center [645, 354] width 155 height 18
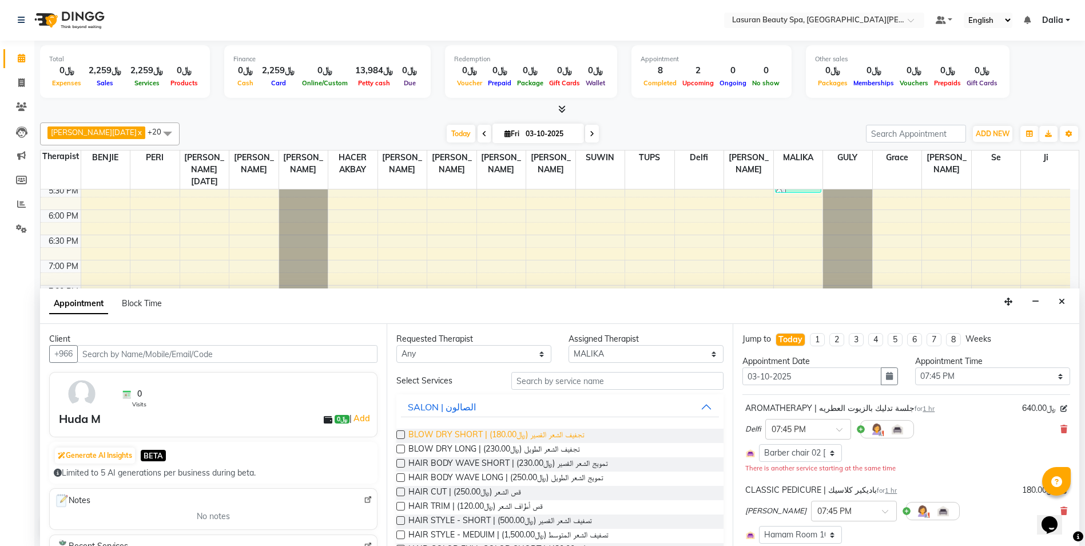
click at [555, 432] on span "BLOW DRY SHORT | تجفيف الشعر القصير (﷼180.00)" at bounding box center [496, 435] width 176 height 14
checkbox input "false"
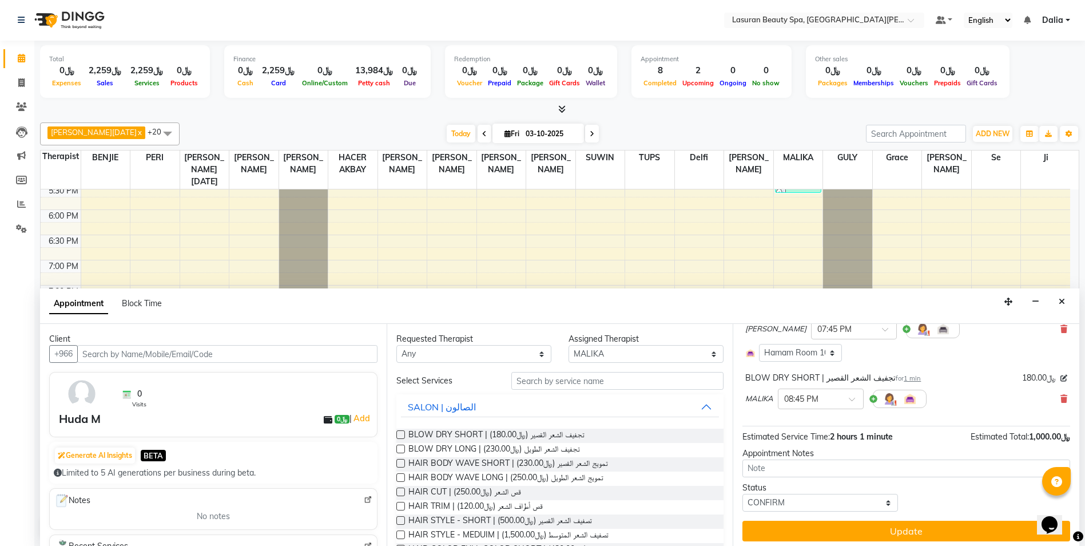
scroll to position [174, 0]
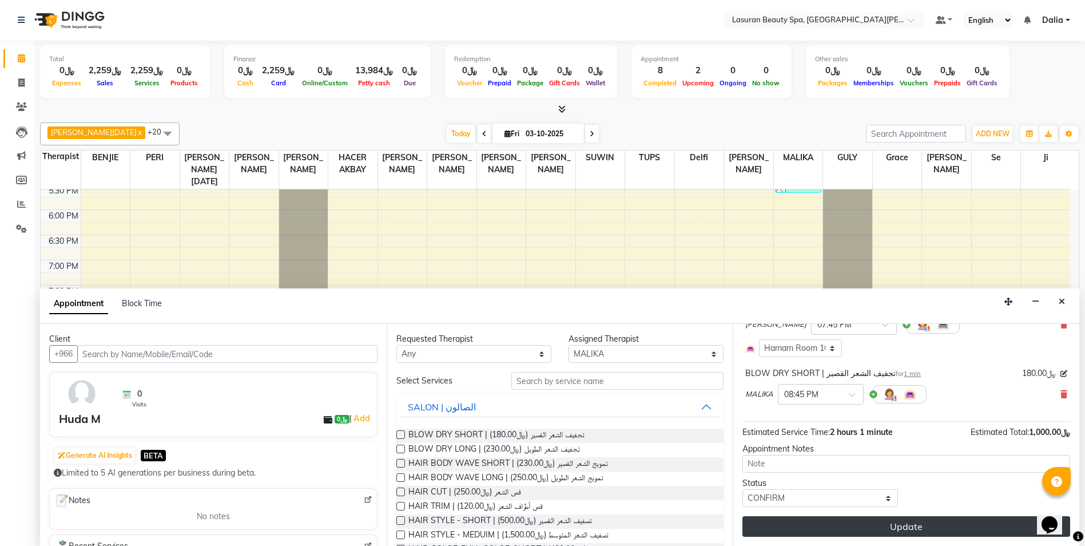
click at [870, 525] on button "Update" at bounding box center [906, 526] width 328 height 21
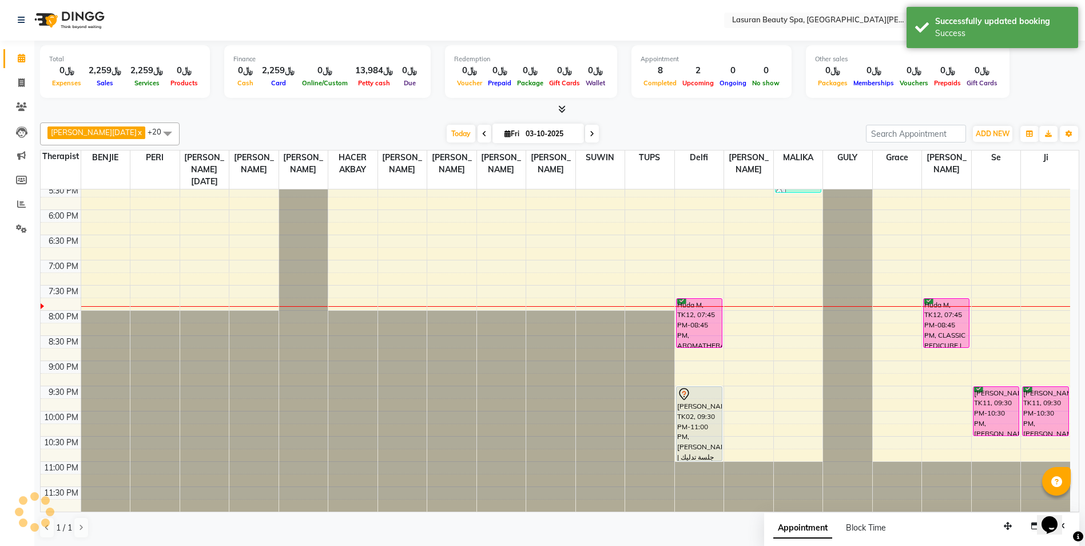
scroll to position [0, 0]
drag, startPoint x: 789, startPoint y: 352, endPoint x: 779, endPoint y: 306, distance: 46.8
click at [779, 306] on div "[PERSON_NAME], TK04, 03:00 PM-03:01 PM, HAIR COLOR FULL COLOR ROOT | صبغة الشعر…" at bounding box center [798, 235] width 49 height 553
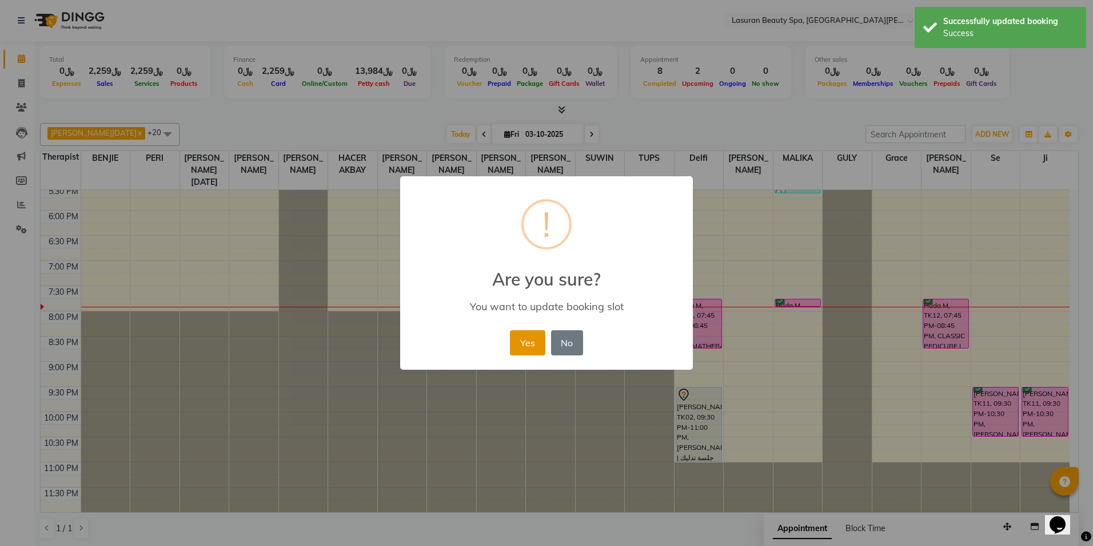
click at [516, 337] on button "Yes" at bounding box center [527, 342] width 35 height 25
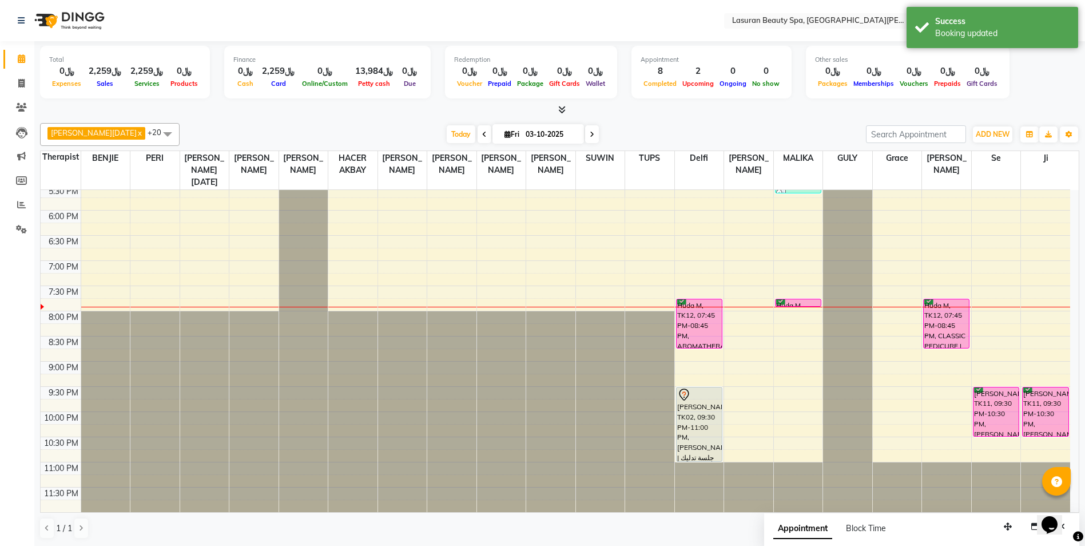
select select "54626"
select select "1200"
select select "tentative"
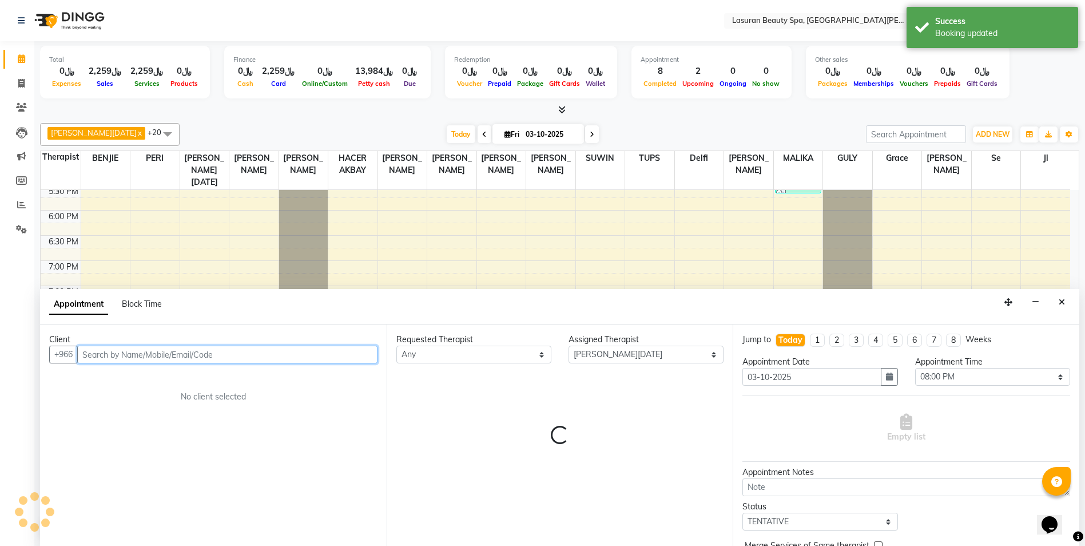
scroll to position [1, 0]
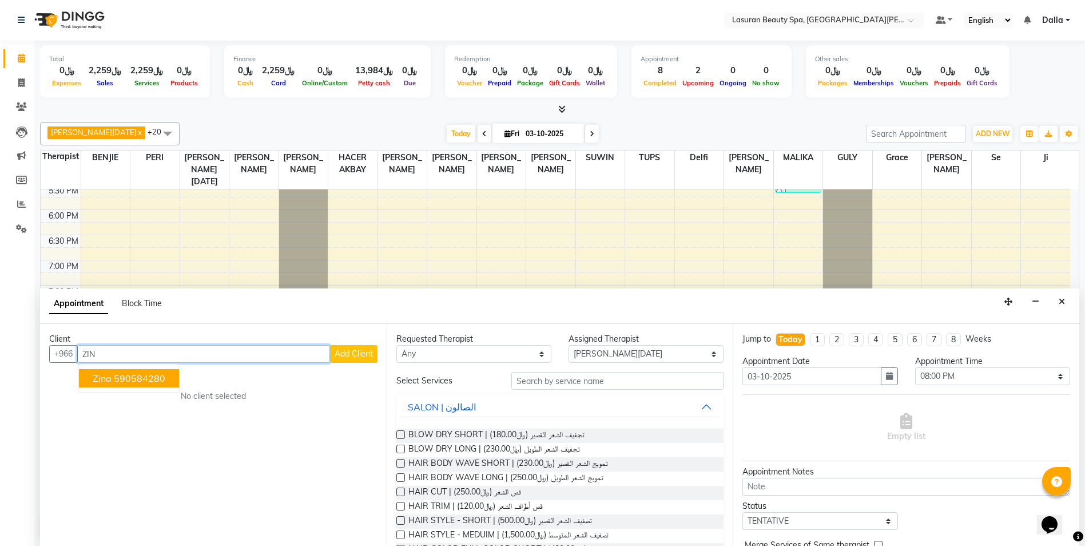
click at [116, 381] on ngb-highlight "590584280" at bounding box center [139, 377] width 51 height 11
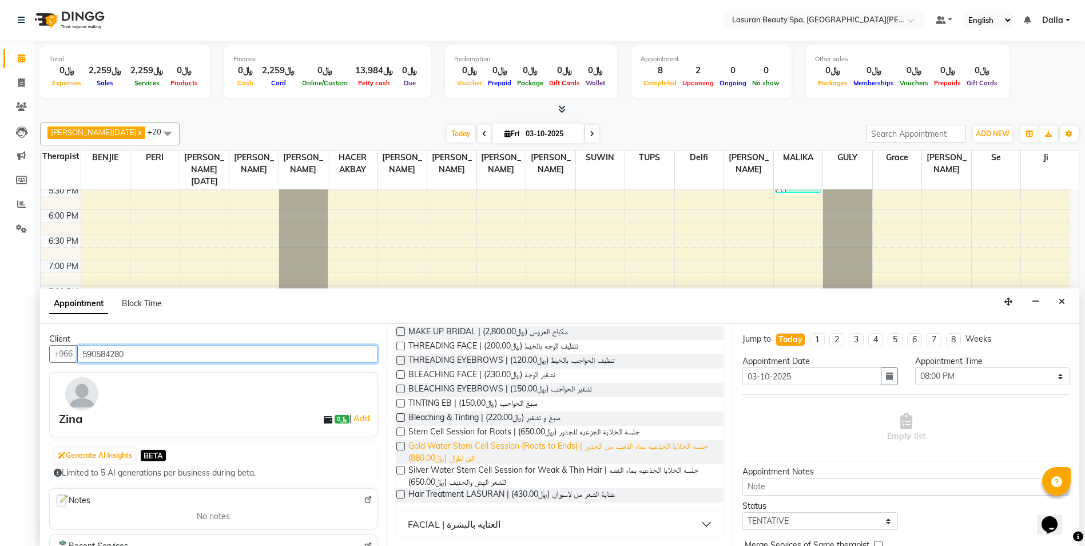
scroll to position [552, 0]
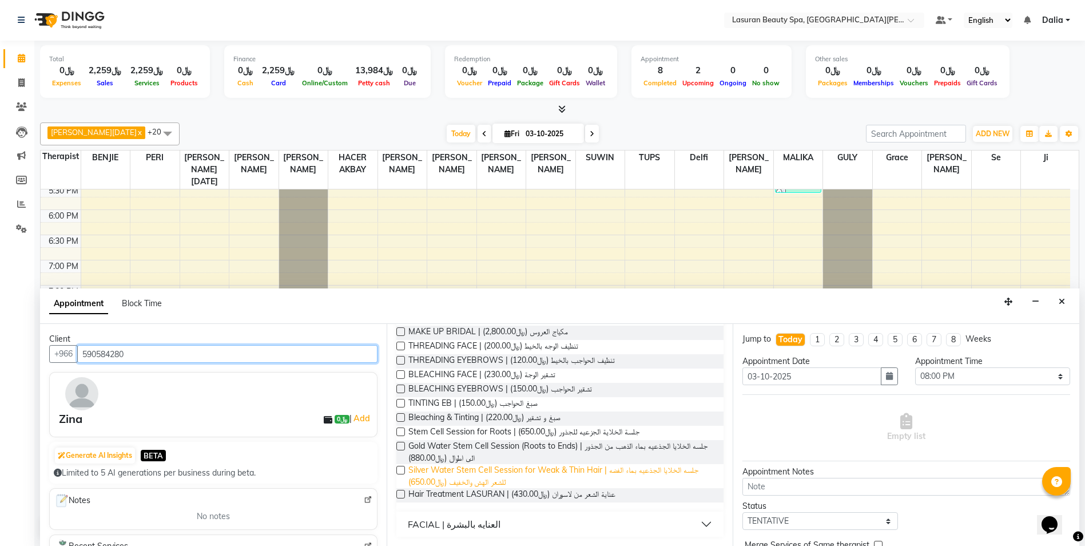
type input "590584280"
click at [492, 477] on span "Silver Water Stem Cell Session for Weak & Thin Hair | جلسه الخلايا الجذعيه بماء…" at bounding box center [561, 476] width 307 height 24
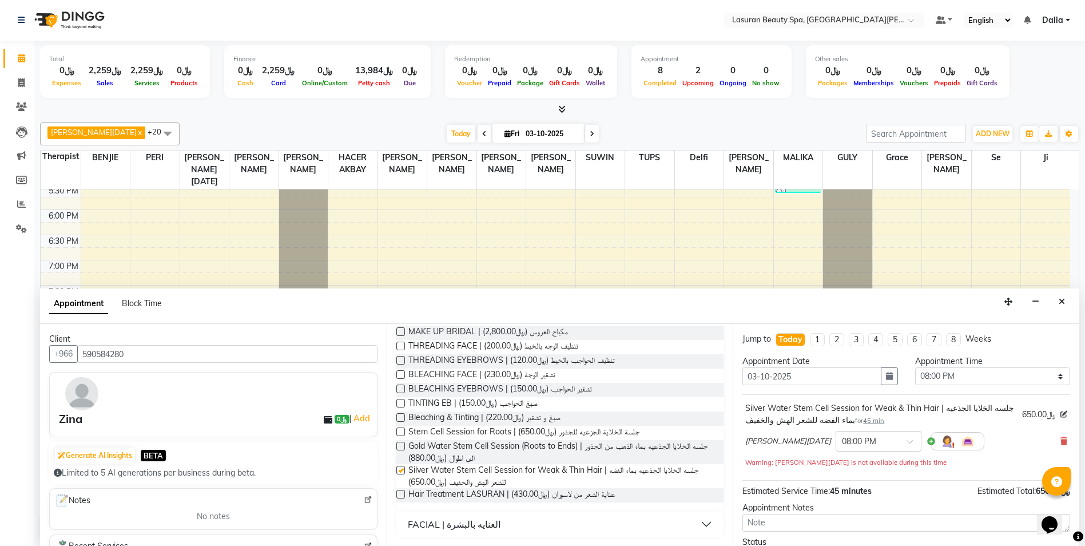
checkbox input "false"
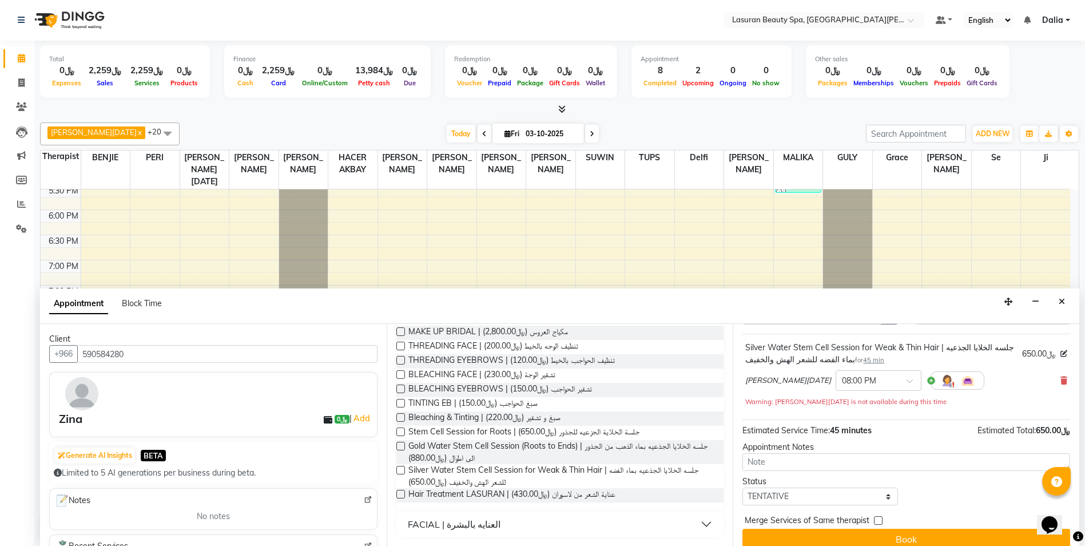
scroll to position [73, 0]
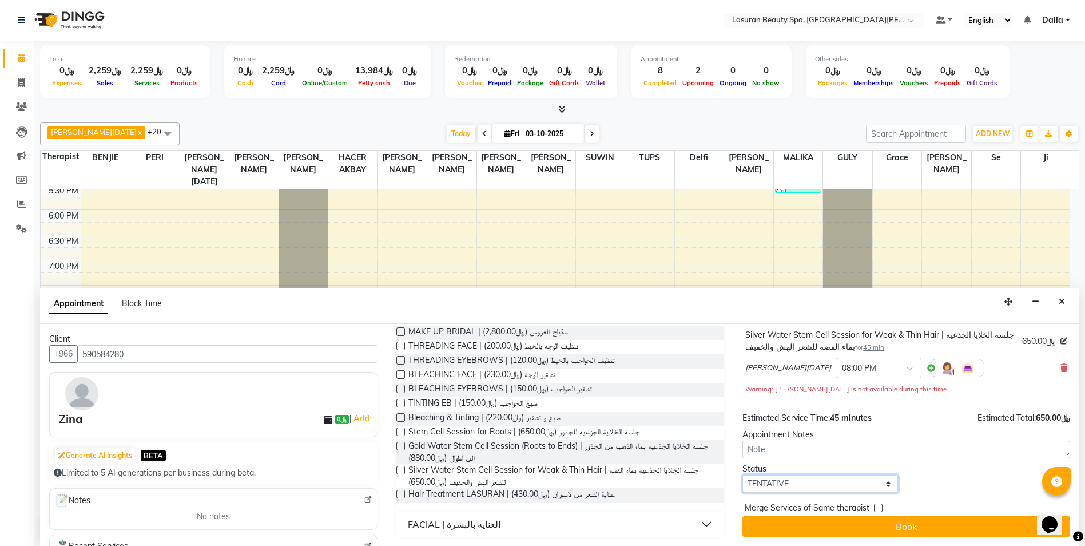
click at [772, 485] on select "Select TENTATIVE CONFIRM CHECK-IN UPCOMING" at bounding box center [819, 484] width 155 height 18
select select "confirm booking"
click at [742, 475] on select "Select TENTATIVE CONFIRM CHECK-IN UPCOMING" at bounding box center [819, 484] width 155 height 18
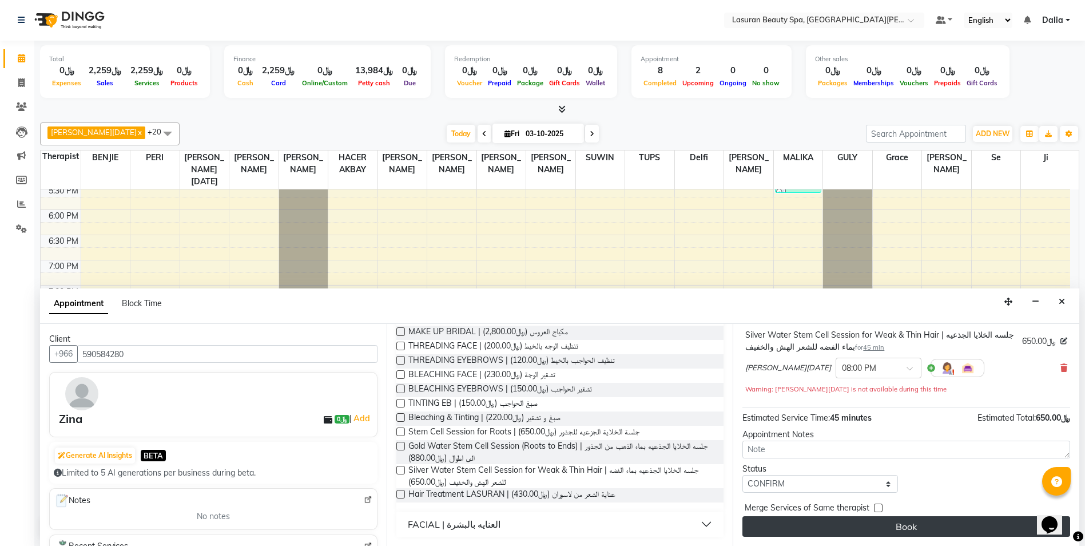
click at [787, 523] on button "Book" at bounding box center [906, 526] width 328 height 21
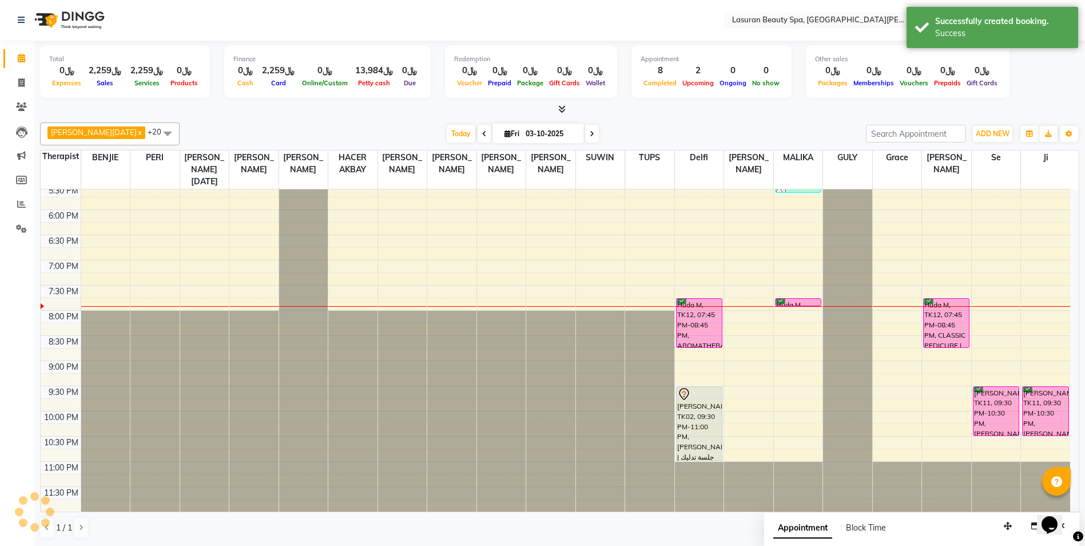
scroll to position [0, 0]
click at [217, 322] on div "Zina, TK13, 08:00 PM-08:45 PM, Silver Water Stem Cell Session for Weak & Thin H…" at bounding box center [204, 330] width 45 height 36
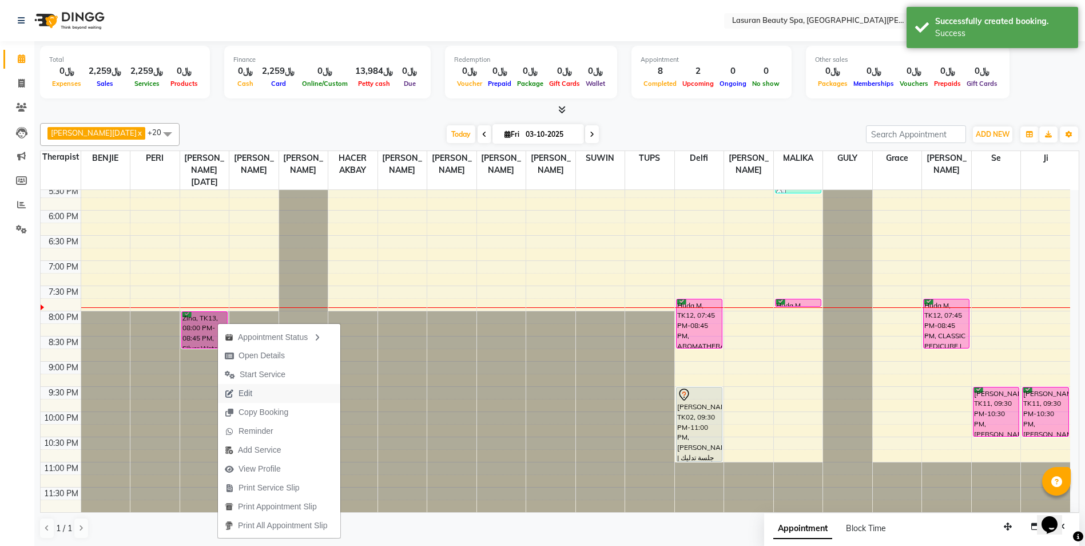
click at [263, 400] on button "Edit" at bounding box center [279, 393] width 122 height 19
select select "tentative"
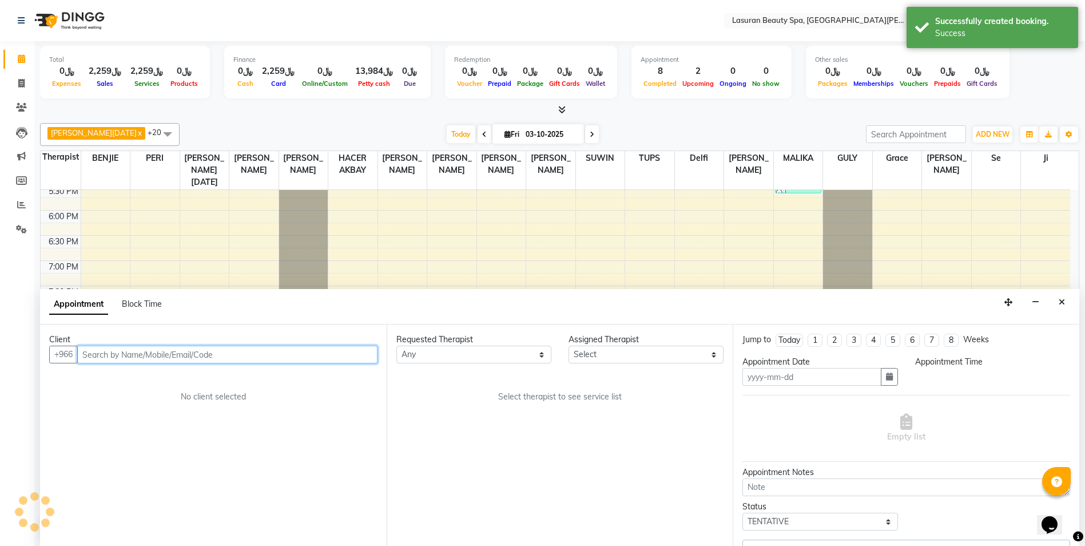
type input "03-10-2025"
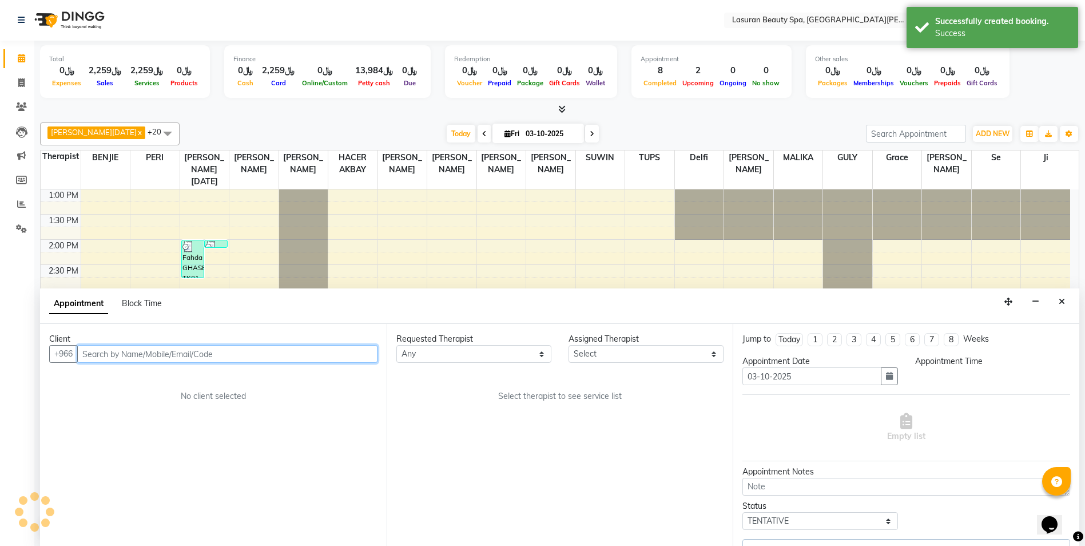
select select "confirm booking"
select select "1200"
select select "54626"
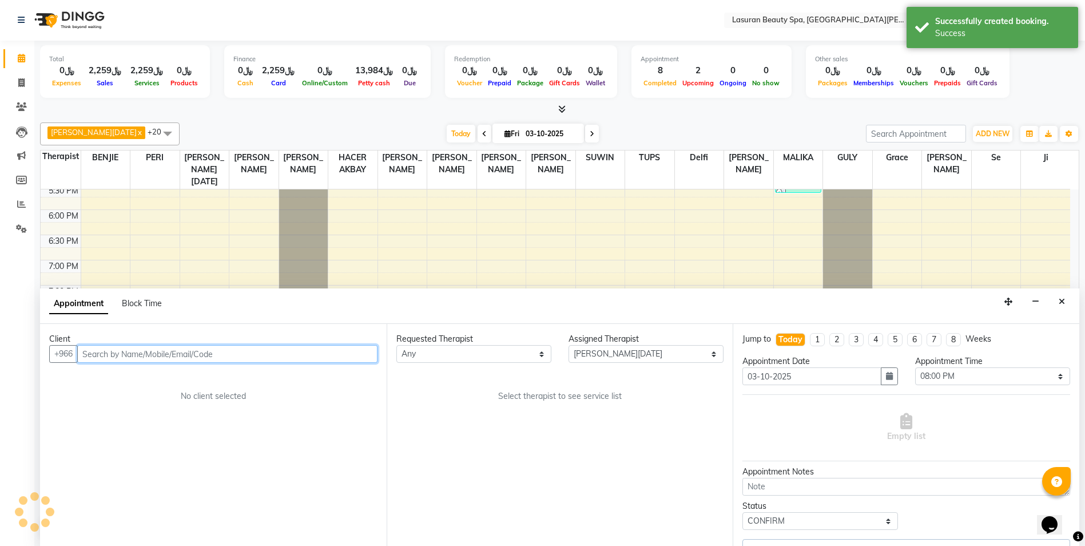
select select "4517"
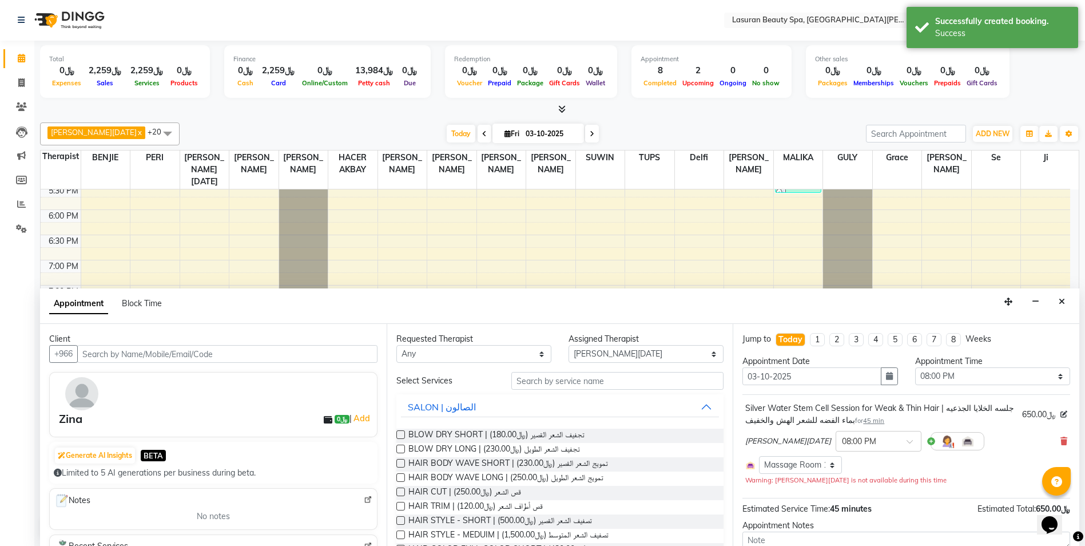
click at [600, 436] on div "BLOW DRY SHORT | تجفيف الشعر القصير (﷼180.00)" at bounding box center [560, 435] width 328 height 14
click at [400, 438] on label at bounding box center [400, 434] width 9 height 9
click at [400, 438] on input "checkbox" at bounding box center [399, 435] width 7 height 7
checkbox input "false"
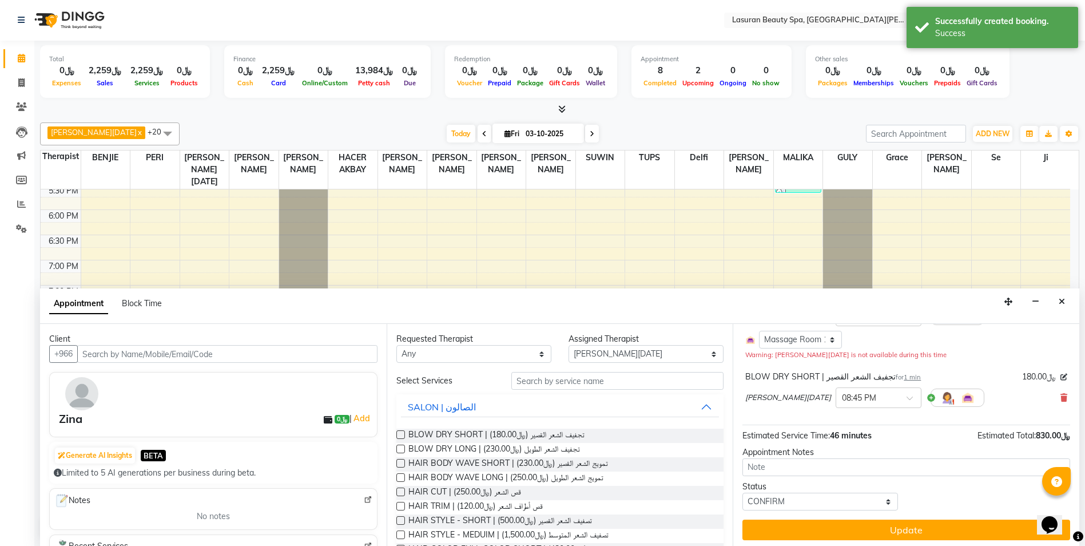
scroll to position [129, 0]
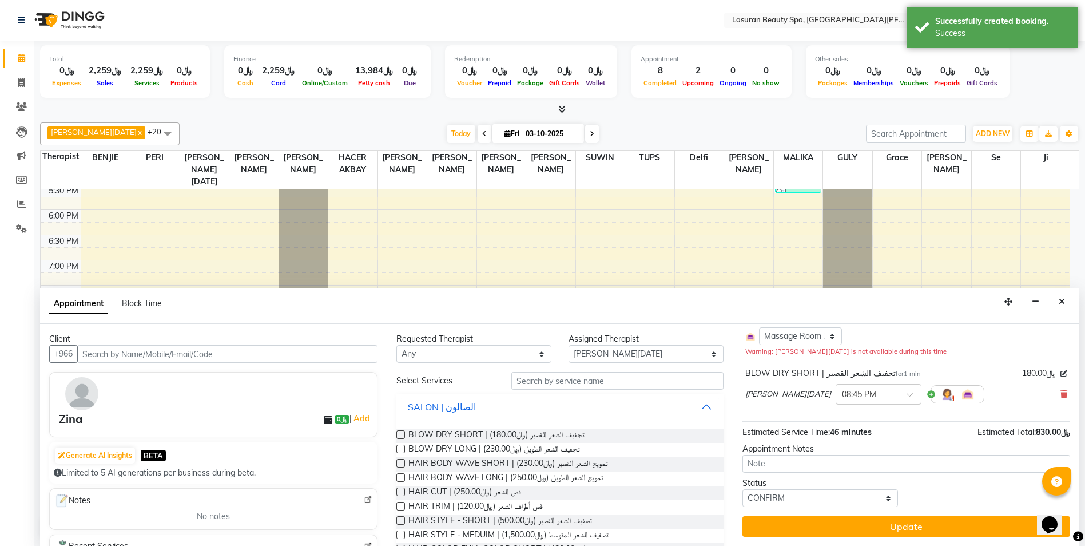
click at [817, 513] on div "Jump to [DATE] 1 2 3 4 5 6 7 8 Weeks Appointment Date [DATE] Appointment Time S…" at bounding box center [906, 435] width 347 height 222
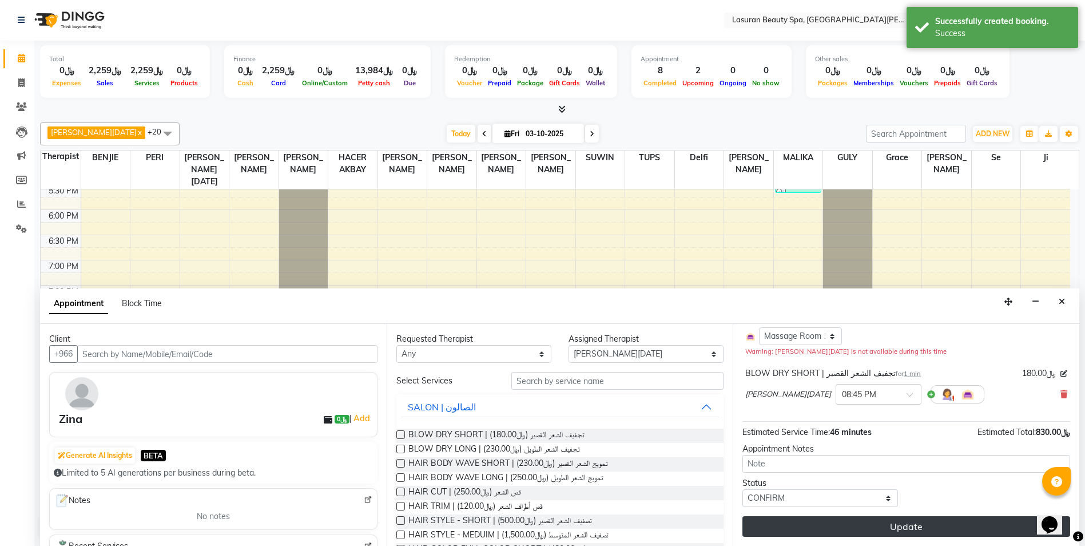
click at [821, 522] on button "Update" at bounding box center [906, 526] width 328 height 21
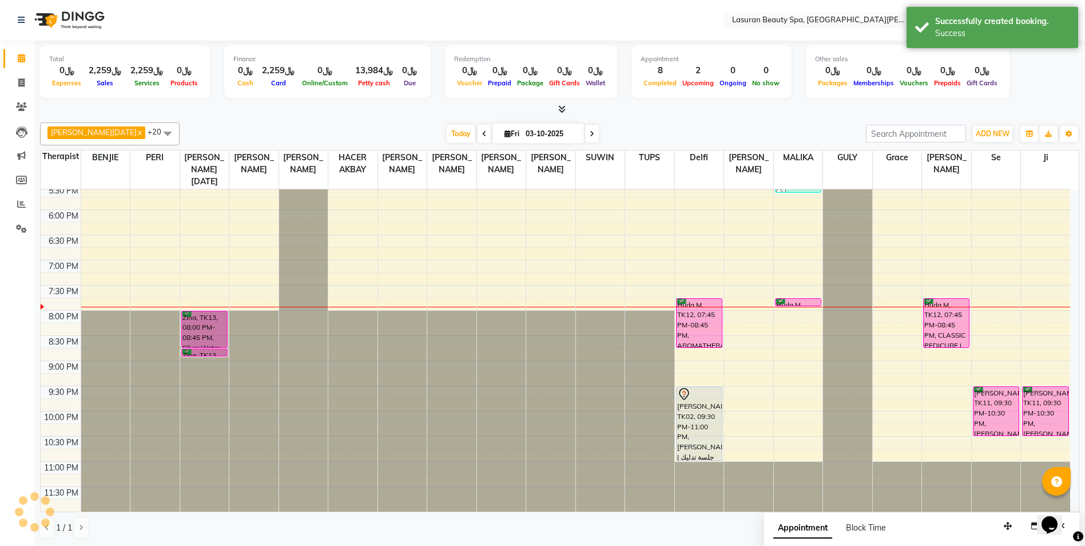
scroll to position [0, 0]
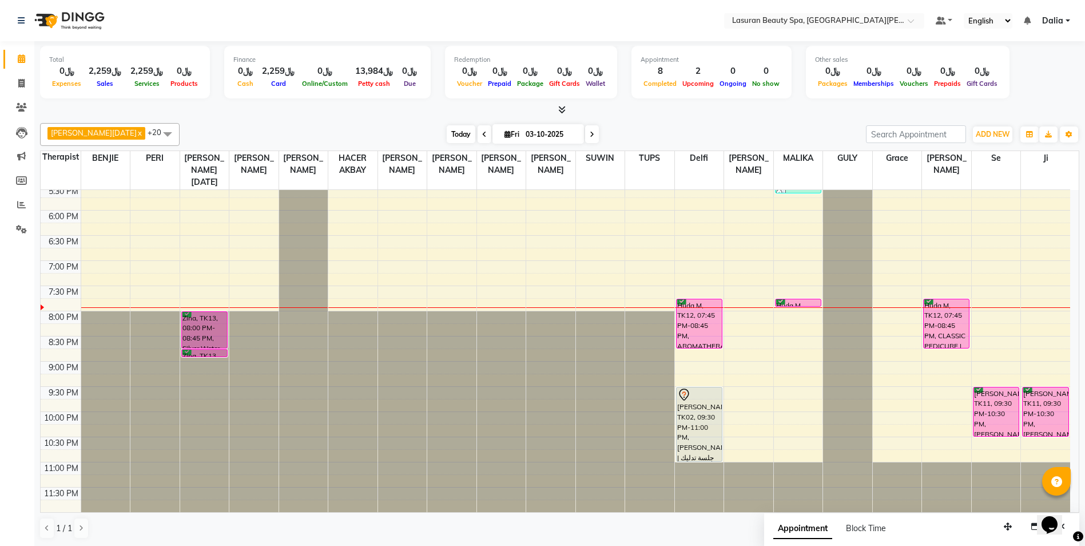
click at [451, 136] on span "Today" at bounding box center [461, 134] width 29 height 18
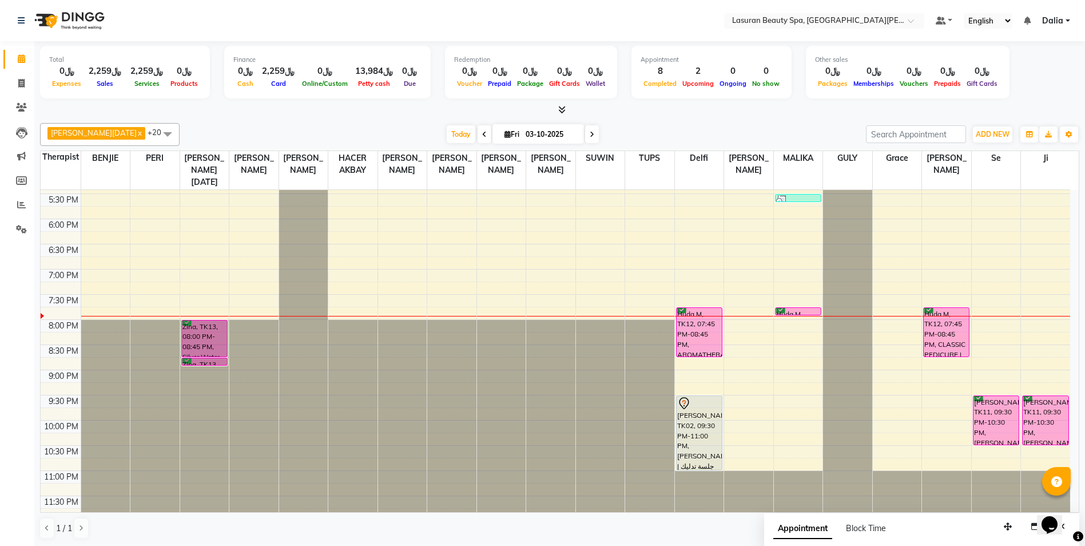
scroll to position [231, 0]
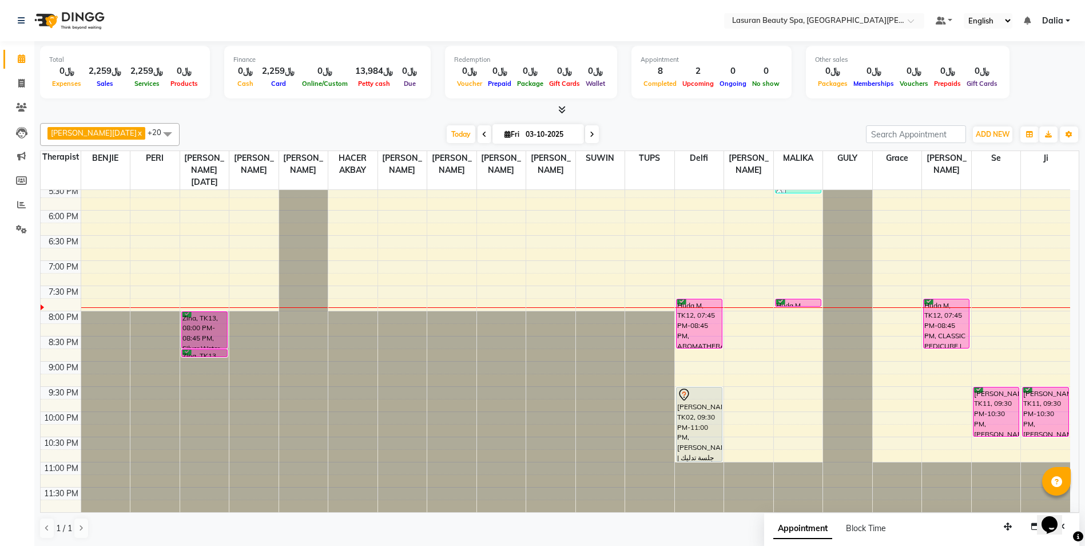
click at [1061, 24] on span "Dalia" at bounding box center [1052, 21] width 21 height 12
click at [1060, 22] on span "Dalia" at bounding box center [1052, 21] width 21 height 12
click at [1044, 69] on div "Total ﷼0 Expenses ﷼2,259 Sales ﷼2,259 Services ﷼0 Products Finance ﷼0 Cash ﷼2,2…" at bounding box center [559, 74] width 1039 height 56
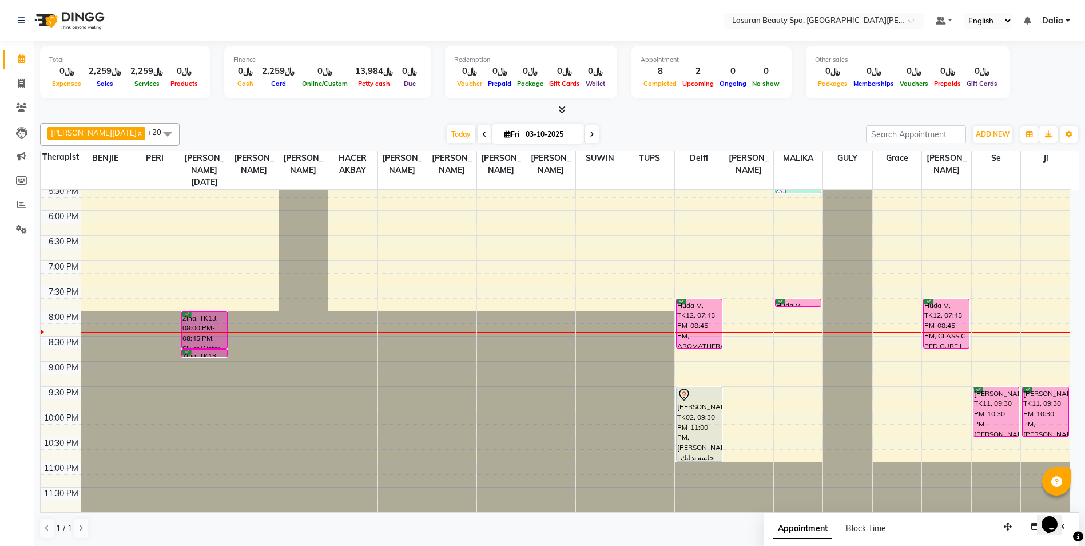
scroll to position [1, 0]
click at [714, 343] on div "Huda M, TK12, 07:45 PM-08:45 PM, AROMATHERAPY | جلسة تدليك بالزيوت العطريه" at bounding box center [698, 323] width 45 height 49
